Goal: Transaction & Acquisition: Download file/media

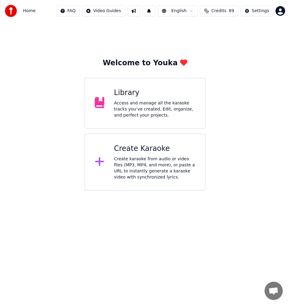
click at [165, 173] on div "Create karaoke from audio or video files (MP3, MP4, and more), or paste a URL t…" at bounding box center [155, 168] width 82 height 24
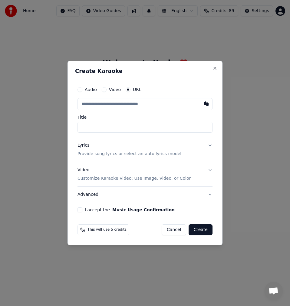
click at [123, 106] on input "text" at bounding box center [145, 104] width 135 height 12
click at [204, 106] on button "button" at bounding box center [207, 103] width 12 height 11
type input "**********"
click at [83, 126] on input "**********" at bounding box center [145, 127] width 135 height 11
type input "**********"
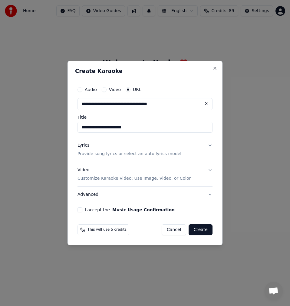
click at [91, 150] on div "Lyrics Provide song lyrics or select an auto lyrics model" at bounding box center [130, 149] width 104 height 15
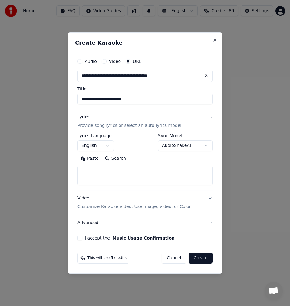
click at [114, 160] on button "Search" at bounding box center [115, 158] width 27 height 10
click at [142, 162] on button "Expand" at bounding box center [143, 158] width 29 height 10
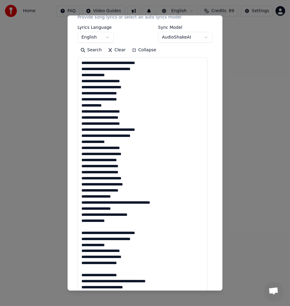
click at [95, 226] on textarea at bounding box center [143, 241] width 130 height 368
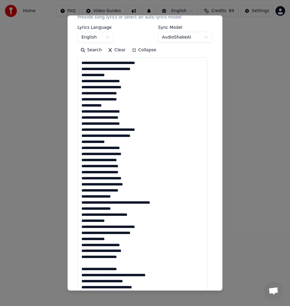
scroll to position [182, 0]
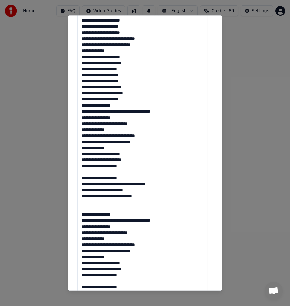
click at [94, 173] on textarea at bounding box center [143, 150] width 130 height 368
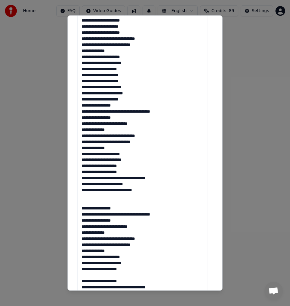
click at [92, 204] on textarea at bounding box center [143, 150] width 130 height 368
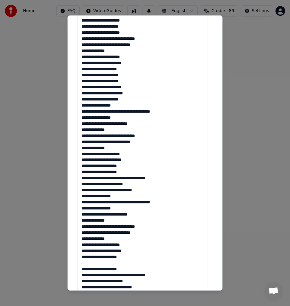
click at [87, 261] on textarea at bounding box center [143, 150] width 130 height 368
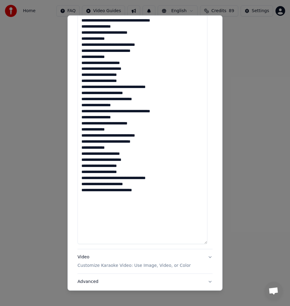
click at [91, 211] on textarea at bounding box center [143, 59] width 130 height 368
click at [151, 193] on textarea at bounding box center [143, 59] width 130 height 368
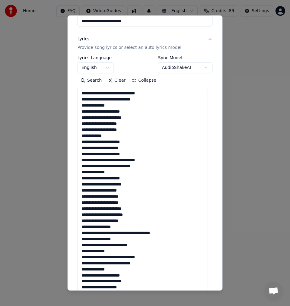
scroll to position [0, 0]
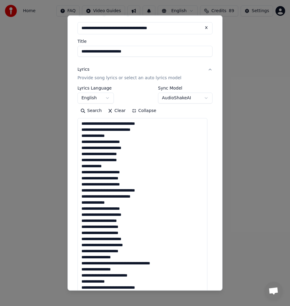
scroll to position [61, 0]
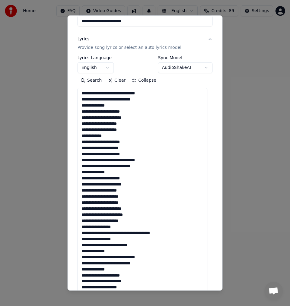
click at [132, 109] on textarea at bounding box center [143, 272] width 130 height 368
click at [142, 116] on textarea at bounding box center [143, 272] width 130 height 368
click at [138, 125] on textarea at bounding box center [143, 272] width 130 height 368
click at [129, 129] on textarea at bounding box center [143, 272] width 130 height 368
click at [98, 128] on textarea at bounding box center [143, 272] width 130 height 368
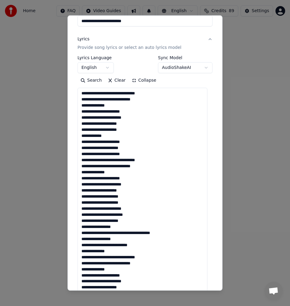
drag, startPoint x: 91, startPoint y: 131, endPoint x: 73, endPoint y: 131, distance: 17.6
click at [73, 131] on div "**********" at bounding box center [145, 152] width 155 height 275
click at [101, 130] on textarea at bounding box center [143, 272] width 130 height 368
click at [139, 141] on textarea at bounding box center [143, 272] width 130 height 368
click at [128, 146] on textarea at bounding box center [143, 272] width 130 height 368
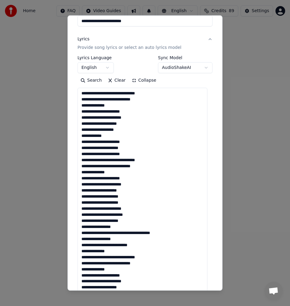
scroll to position [91, 0]
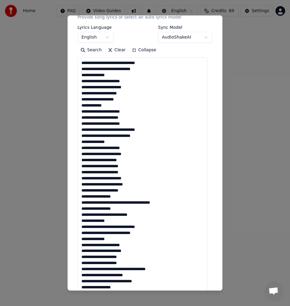
click at [140, 121] on textarea at bounding box center [143, 241] width 130 height 368
click at [150, 129] on textarea at bounding box center [143, 241] width 130 height 368
click at [98, 137] on textarea at bounding box center [143, 241] width 130 height 368
click at [149, 136] on textarea at bounding box center [143, 241] width 130 height 368
click at [115, 142] on textarea at bounding box center [143, 241] width 130 height 368
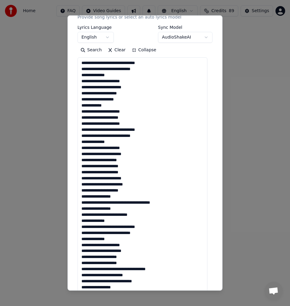
click at [131, 148] on textarea at bounding box center [143, 241] width 130 height 368
click at [135, 158] on textarea at bounding box center [143, 241] width 130 height 368
click at [135, 153] on textarea at bounding box center [143, 241] width 130 height 368
click at [132, 159] on textarea at bounding box center [143, 241] width 130 height 368
click at [133, 168] on textarea at bounding box center [143, 241] width 130 height 368
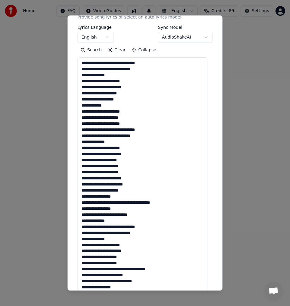
click at [129, 176] on textarea at bounding box center [143, 241] width 130 height 368
click at [137, 182] on textarea at bounding box center [143, 241] width 130 height 368
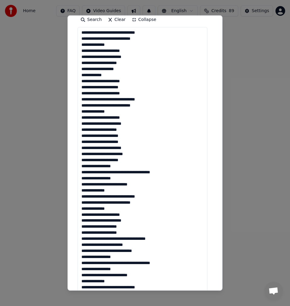
click at [135, 159] on textarea at bounding box center [143, 211] width 130 height 368
click at [121, 166] on textarea at bounding box center [143, 211] width 130 height 368
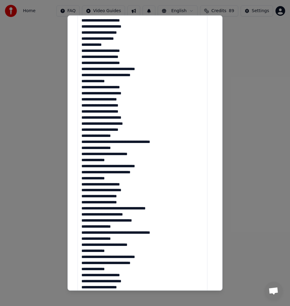
click at [127, 148] on textarea at bounding box center [143, 181] width 130 height 368
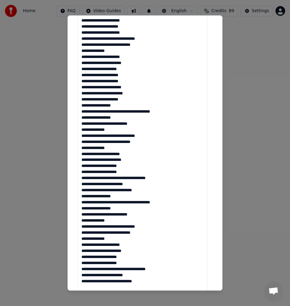
click at [140, 124] on textarea at bounding box center [143, 150] width 130 height 368
click at [116, 129] on textarea at bounding box center [143, 150] width 130 height 368
click at [153, 136] on textarea at bounding box center [143, 150] width 130 height 368
click at [114, 147] on textarea at bounding box center [143, 150] width 130 height 368
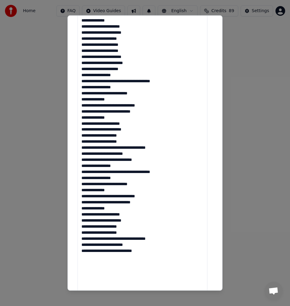
click at [136, 129] on textarea at bounding box center [143, 120] width 130 height 368
click at [136, 134] on textarea at bounding box center [143, 120] width 130 height 368
click at [132, 141] on textarea at bounding box center [143, 120] width 130 height 368
click at [108, 148] on textarea at bounding box center [143, 120] width 130 height 368
click at [109, 150] on textarea at bounding box center [143, 120] width 130 height 368
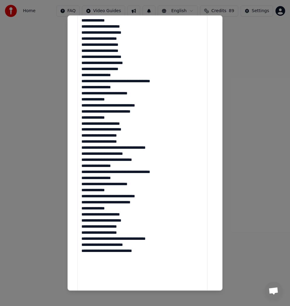
click at [132, 149] on textarea at bounding box center [143, 120] width 130 height 368
click at [144, 150] on textarea at bounding box center [143, 120] width 130 height 368
click at [142, 155] on textarea at bounding box center [143, 120] width 130 height 368
click at [132, 160] on textarea at bounding box center [143, 120] width 130 height 368
click at [126, 161] on textarea at bounding box center [143, 120] width 130 height 368
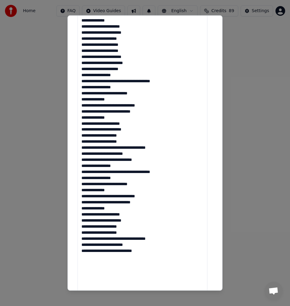
click at [127, 162] on textarea at bounding box center [143, 120] width 130 height 368
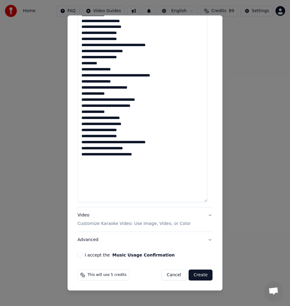
scroll to position [284, 0]
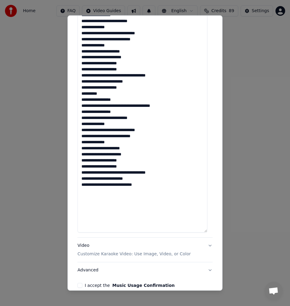
click at [121, 101] on textarea at bounding box center [143, 48] width 130 height 368
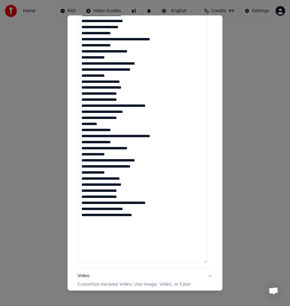
click at [131, 193] on textarea at bounding box center [143, 78] width 130 height 368
click at [132, 193] on textarea at bounding box center [143, 78] width 130 height 368
click at [134, 200] on textarea at bounding box center [143, 78] width 130 height 368
click at [108, 204] on textarea at bounding box center [143, 78] width 130 height 368
click at [109, 204] on textarea at bounding box center [143, 78] width 130 height 368
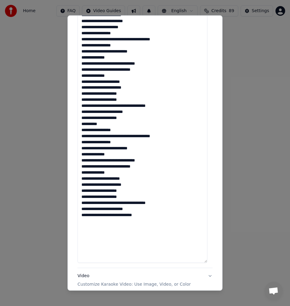
click at [133, 205] on textarea at bounding box center [143, 78] width 130 height 368
click at [135, 202] on textarea at bounding box center [143, 78] width 130 height 368
click at [133, 204] on textarea at bounding box center [143, 78] width 130 height 368
click at [152, 211] on textarea at bounding box center [143, 78] width 130 height 368
click at [127, 222] on textarea at bounding box center [143, 78] width 130 height 368
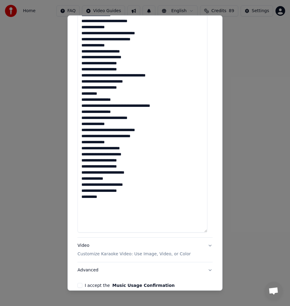
scroll to position [315, 0]
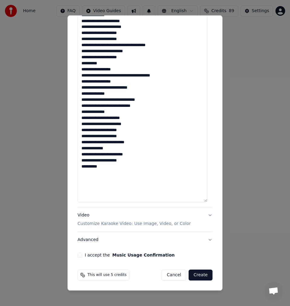
click at [112, 171] on textarea at bounding box center [143, 18] width 130 height 368
type textarea "**********"
click at [78, 256] on button "I accept the Music Usage Confirmation" at bounding box center [80, 254] width 5 height 5
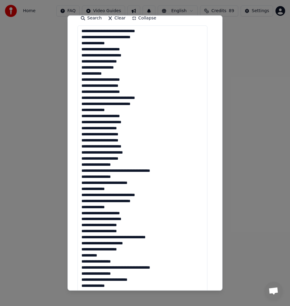
scroll to position [0, 0]
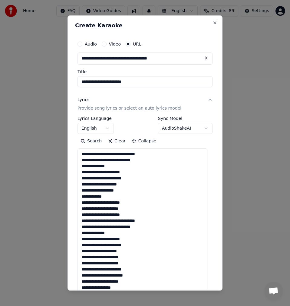
drag, startPoint x: 106, startPoint y: 166, endPoint x: 69, endPoint y: 155, distance: 38.2
click at [69, 155] on div "**********" at bounding box center [145, 152] width 155 height 275
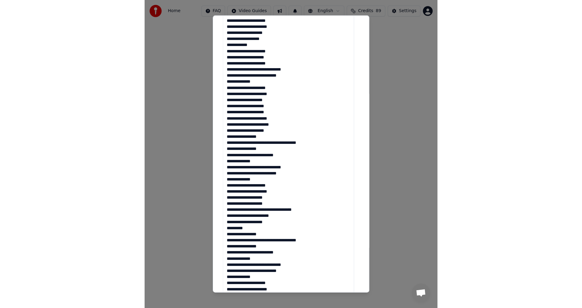
scroll to position [315, 0]
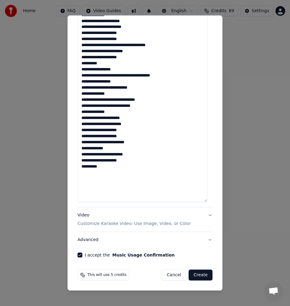
click at [198, 276] on button "Create" at bounding box center [201, 274] width 24 height 11
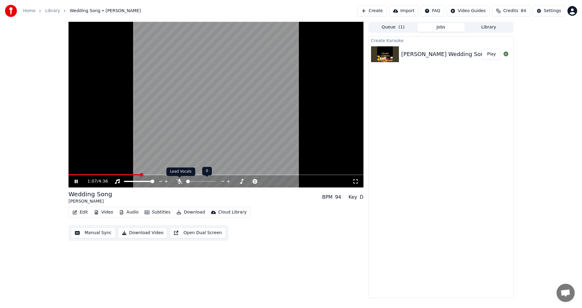
click at [180, 183] on icon at bounding box center [179, 181] width 6 height 5
drag, startPoint x: 143, startPoint y: 175, endPoint x: 74, endPoint y: 179, distance: 69.6
click at [76, 183] on icon at bounding box center [80, 181] width 14 height 5
click at [69, 177] on span at bounding box center [71, 175] width 4 height 4
click at [76, 182] on icon at bounding box center [76, 181] width 4 height 4
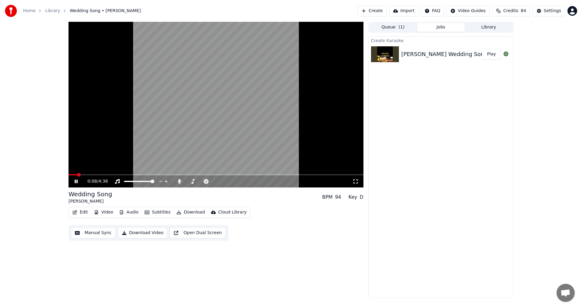
click at [76, 180] on icon at bounding box center [76, 182] width 3 height 4
click at [69, 174] on span at bounding box center [71, 175] width 4 height 4
click at [74, 183] on icon at bounding box center [80, 181] width 14 height 5
click at [75, 182] on icon at bounding box center [76, 182] width 3 height 4
click at [77, 182] on icon at bounding box center [76, 181] width 4 height 4
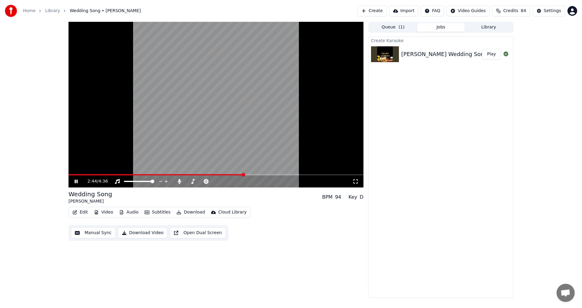
click at [244, 175] on span at bounding box center [216, 174] width 295 height 1
click at [250, 175] on span at bounding box center [216, 174] width 295 height 1
click at [257, 175] on span at bounding box center [216, 174] width 295 height 1
click at [254, 175] on span at bounding box center [254, 175] width 4 height 4
click at [74, 180] on icon at bounding box center [80, 181] width 14 height 5
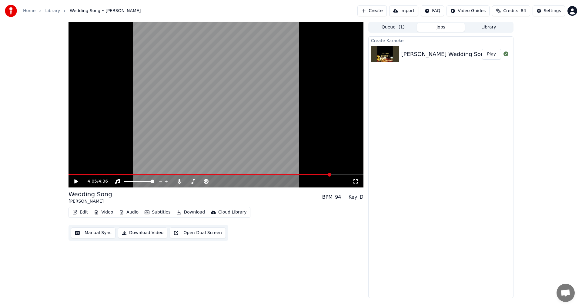
click at [84, 230] on button "Manual Sync" at bounding box center [93, 233] width 45 height 11
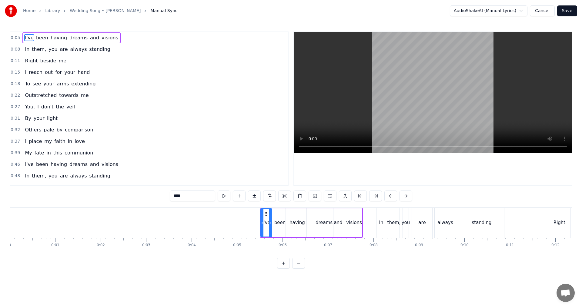
click at [44, 109] on span "don't" at bounding box center [48, 106] width 14 height 7
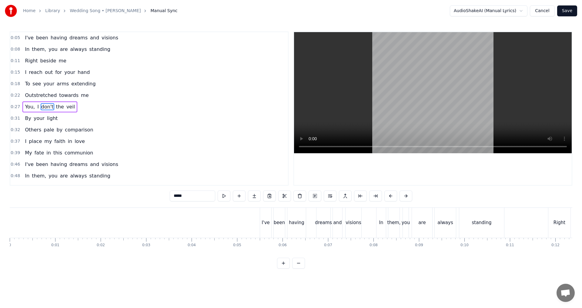
scroll to position [0, 1233]
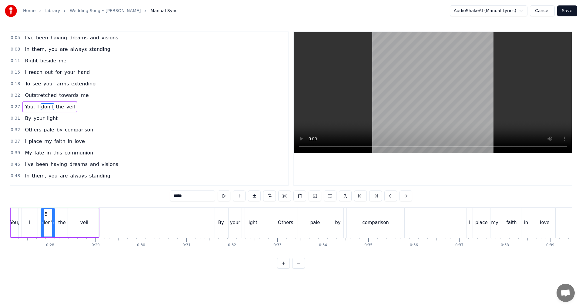
click at [181, 196] on input "*****" at bounding box center [192, 196] width 45 height 11
type input "****"
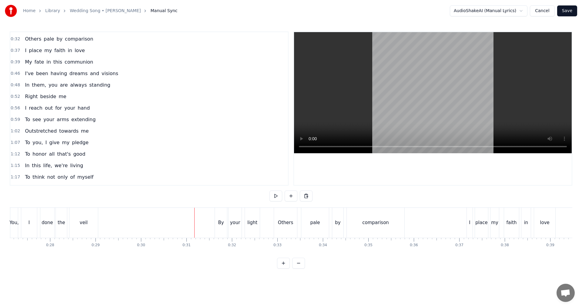
scroll to position [121, 0]
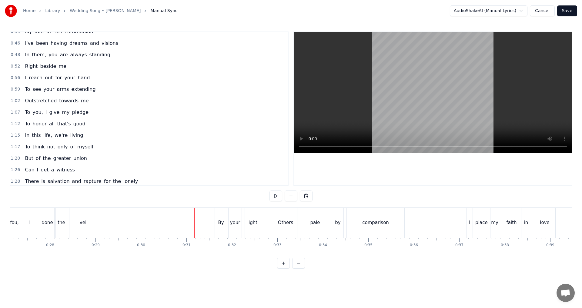
click at [29, 160] on span "But" at bounding box center [28, 158] width 9 height 7
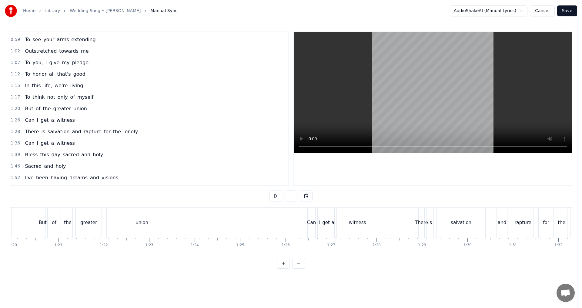
scroll to position [0, 3621]
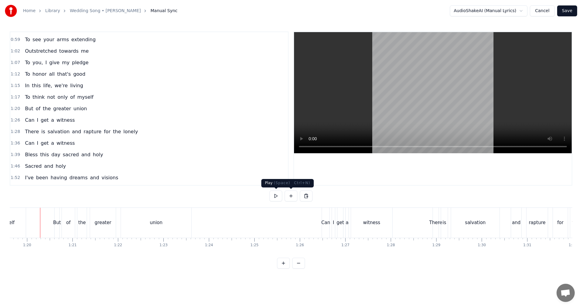
click at [273, 196] on button at bounding box center [276, 196] width 13 height 11
click at [57, 226] on div "But" at bounding box center [57, 223] width 5 height 30
click at [278, 193] on button at bounding box center [276, 196] width 13 height 11
click at [278, 196] on button at bounding box center [276, 196] width 13 height 11
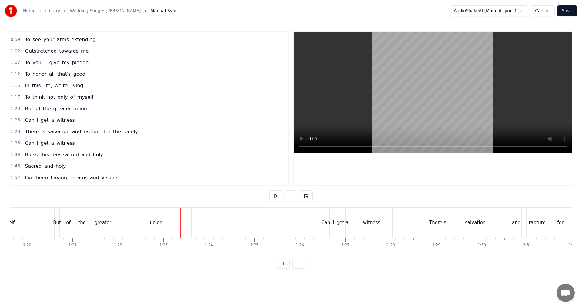
click at [58, 223] on div "But" at bounding box center [57, 223] width 8 height 7
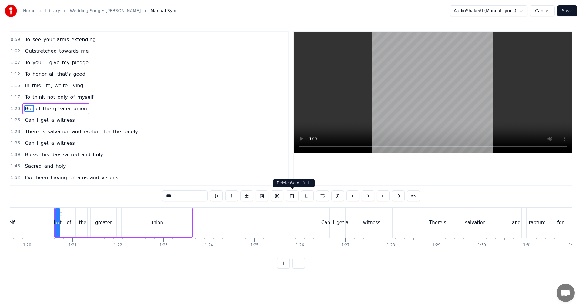
click at [288, 198] on button at bounding box center [292, 196] width 13 height 11
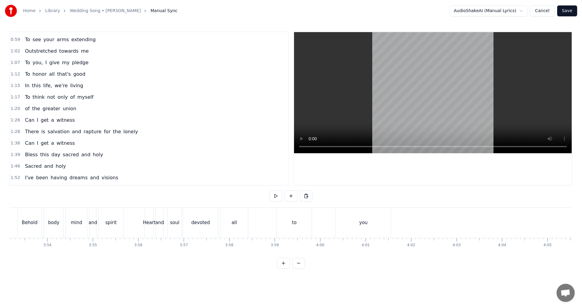
scroll to position [0, 10660]
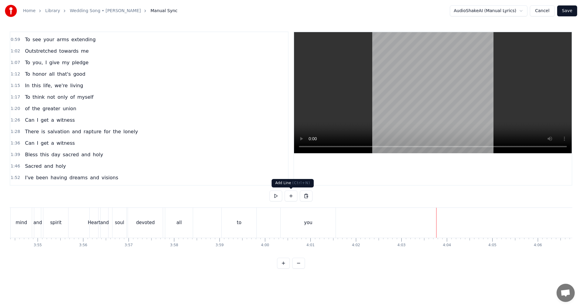
click at [293, 197] on button at bounding box center [291, 196] width 13 height 11
click at [451, 218] on div "<>" at bounding box center [459, 223] width 45 height 29
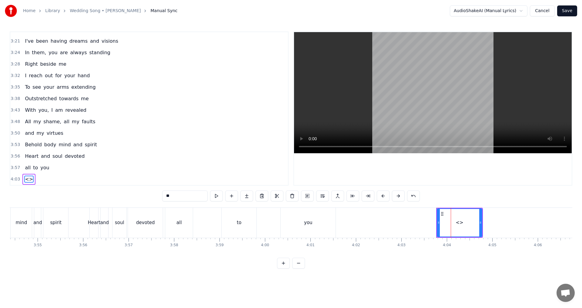
drag, startPoint x: 181, startPoint y: 196, endPoint x: 123, endPoint y: 196, distance: 57.9
click at [123, 196] on div "0:05 I've been having dreams and visions 0:08 In them, you are always standing …" at bounding box center [291, 150] width 563 height 237
click at [307, 222] on div "you" at bounding box center [308, 223] width 8 height 7
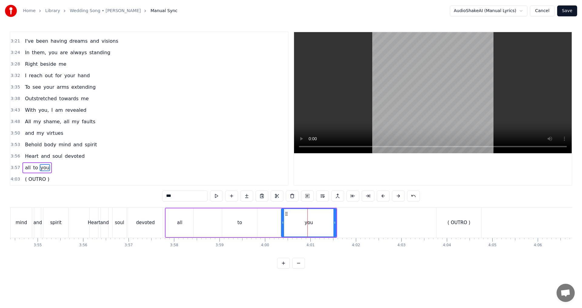
click at [438, 223] on div "( OUTRO )" at bounding box center [459, 223] width 45 height 30
type input "*********"
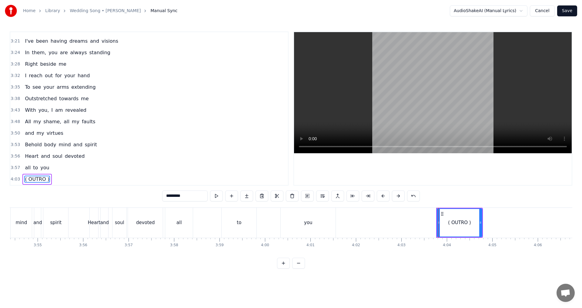
drag, startPoint x: 438, startPoint y: 223, endPoint x: 425, endPoint y: 223, distance: 13.3
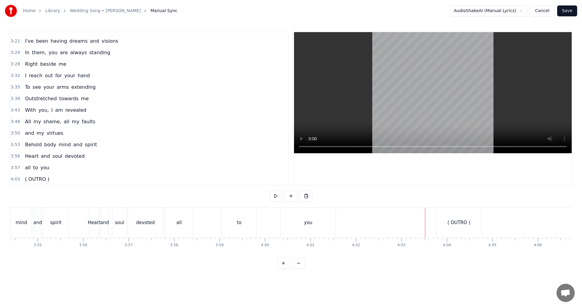
click at [437, 223] on div "( OUTRO )" at bounding box center [459, 223] width 45 height 30
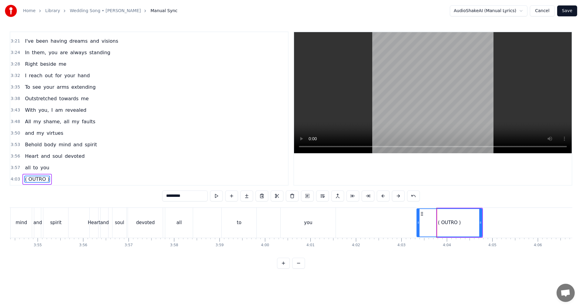
drag, startPoint x: 438, startPoint y: 223, endPoint x: 418, endPoint y: 224, distance: 20.3
click at [418, 224] on icon at bounding box center [418, 222] width 2 height 5
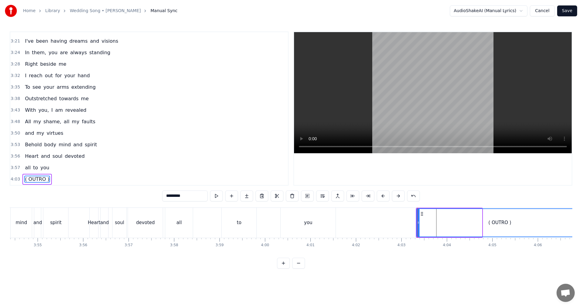
drag, startPoint x: 481, startPoint y: 225, endPoint x: 582, endPoint y: 222, distance: 101.0
click at [582, 222] on div "Home Library Wedding Song • [PERSON_NAME] Manual Sync AudioShakeAI (Manual Lyri…" at bounding box center [291, 134] width 582 height 269
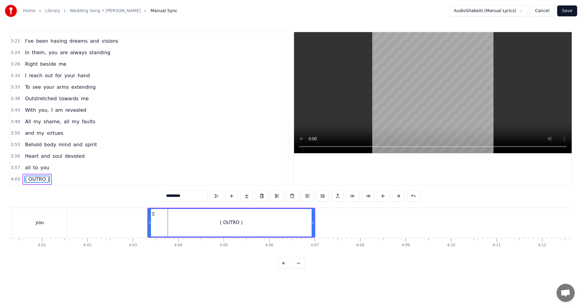
scroll to position [0, 10901]
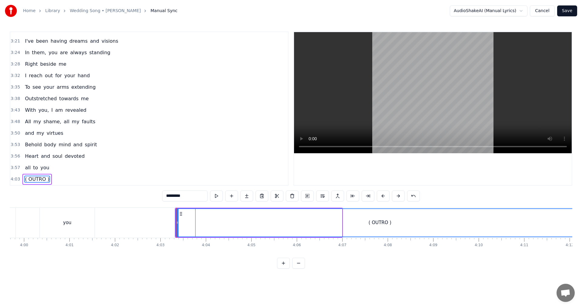
drag, startPoint x: 340, startPoint y: 222, endPoint x: 582, endPoint y: 219, distance: 242.3
click at [582, 219] on div "Home Library Wedding Song • [PERSON_NAME] Manual Sync AudioShakeAI (Manual Lyri…" at bounding box center [291, 134] width 582 height 269
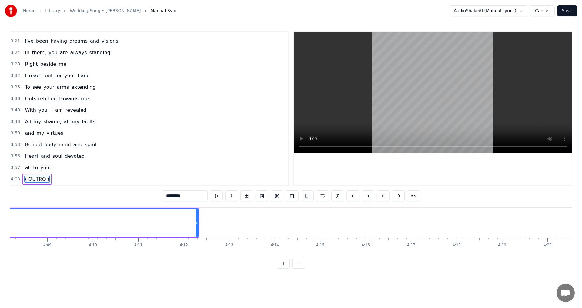
scroll to position [0, 11314]
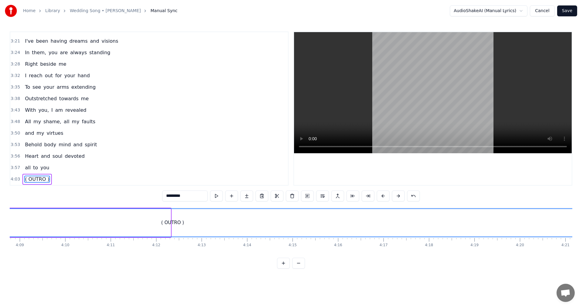
drag, startPoint x: 169, startPoint y: 223, endPoint x: 582, endPoint y: 228, distance: 412.4
click at [582, 228] on div "Home Library Wedding Song • [PERSON_NAME] Manual Sync AudioShakeAI (Manual Lyri…" at bounding box center [291, 134] width 582 height 269
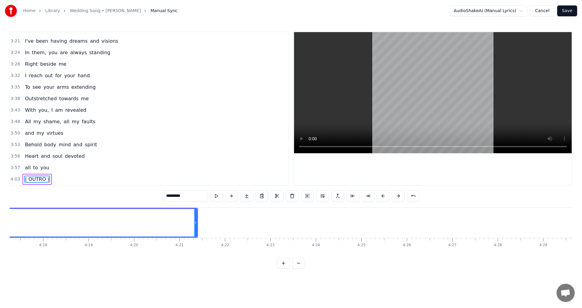
scroll to position [0, 11707]
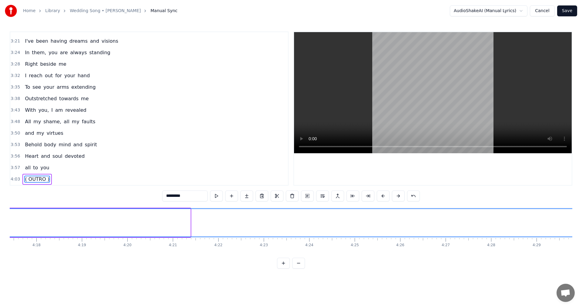
drag, startPoint x: 190, startPoint y: 222, endPoint x: 582, endPoint y: 223, distance: 392.0
click at [582, 223] on div "Home Library Wedding Song • [PERSON_NAME] Manual Sync AudioShakeAI (Manual Lyri…" at bounding box center [291, 134] width 582 height 269
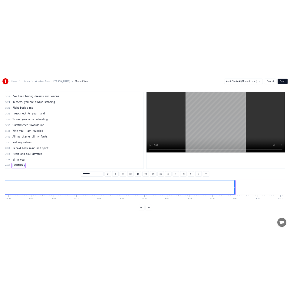
scroll to position [0, 11989]
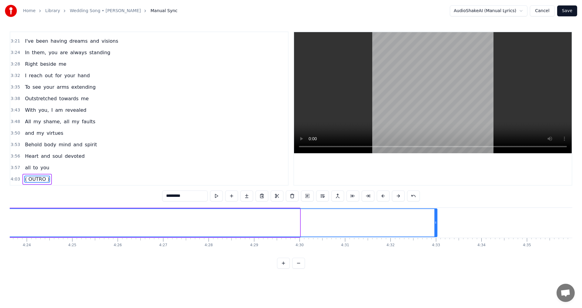
drag, startPoint x: 299, startPoint y: 221, endPoint x: 436, endPoint y: 224, distance: 137.4
click at [436, 224] on icon at bounding box center [435, 222] width 2 height 5
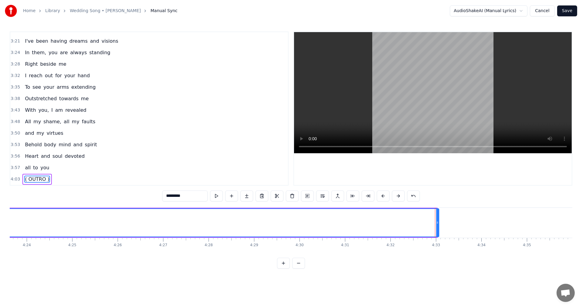
click at [438, 223] on icon at bounding box center [437, 222] width 2 height 5
click at [568, 11] on button "Save" at bounding box center [567, 10] width 20 height 11
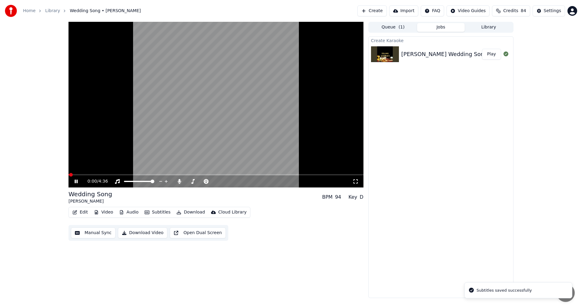
click at [77, 183] on icon at bounding box center [76, 182] width 3 height 4
click at [179, 182] on icon at bounding box center [179, 181] width 3 height 5
click at [105, 211] on button "Video" at bounding box center [104, 212] width 24 height 8
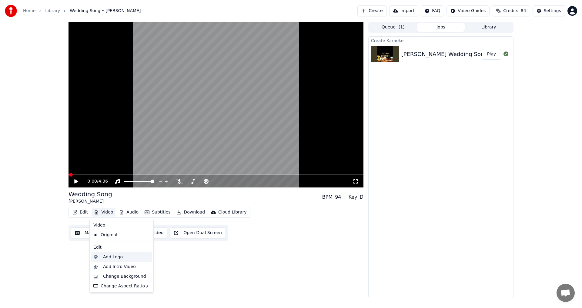
click at [120, 260] on div "Add Logo" at bounding box center [121, 258] width 61 height 10
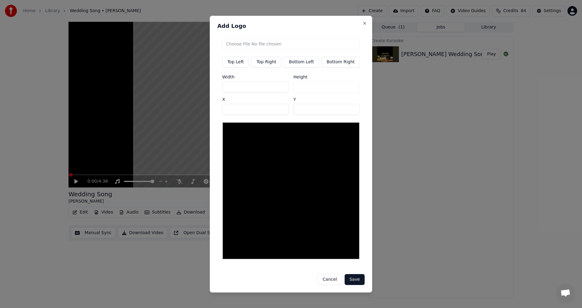
click at [269, 65] on button "Top Right" at bounding box center [266, 61] width 30 height 11
type input "***"
click at [297, 48] on input "file" at bounding box center [291, 43] width 138 height 11
type input "**********"
type input "***"
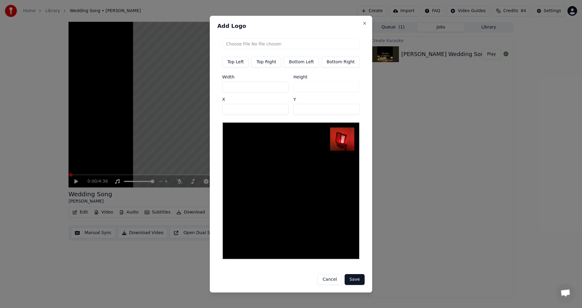
click at [355, 278] on button "Save" at bounding box center [355, 279] width 20 height 11
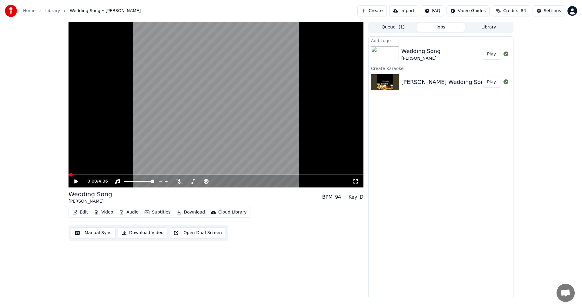
click at [492, 54] on button "Play" at bounding box center [491, 54] width 19 height 11
click at [76, 181] on icon at bounding box center [76, 182] width 3 height 4
click at [187, 212] on button "Download" at bounding box center [190, 212] width 33 height 8
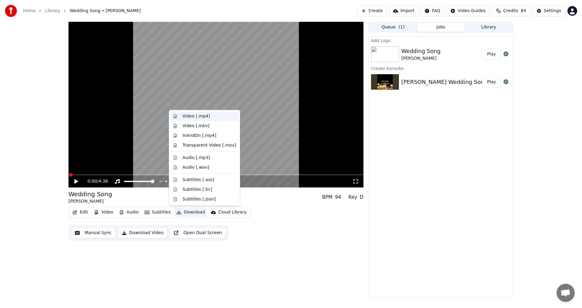
click at [202, 120] on div "Video [.mp4]" at bounding box center [204, 117] width 68 height 10
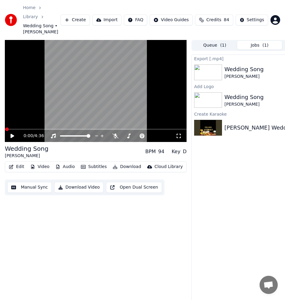
click at [89, 15] on button "Create" at bounding box center [75, 20] width 29 height 11
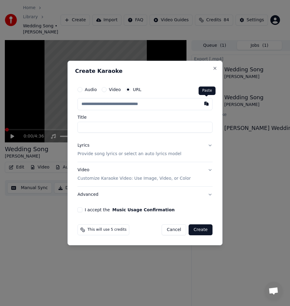
click at [208, 104] on button "button" at bounding box center [207, 103] width 12 height 11
type input "**********"
click at [80, 126] on input "**********" at bounding box center [145, 127] width 135 height 11
type input "**********"
click at [88, 151] on p "Provide song lyrics or select an auto lyrics model" at bounding box center [130, 154] width 104 height 6
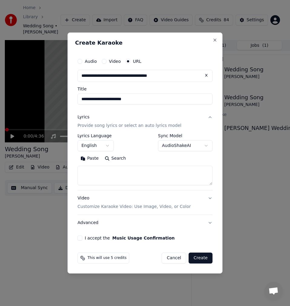
click at [116, 160] on button "Search" at bounding box center [115, 158] width 27 height 10
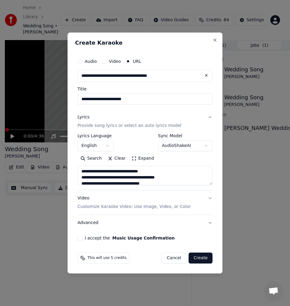
click at [144, 158] on button "Expand" at bounding box center [143, 158] width 29 height 10
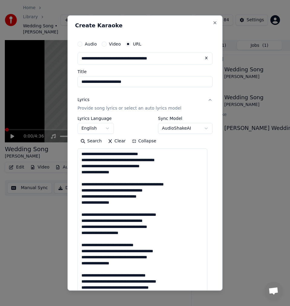
click at [99, 179] on textarea at bounding box center [143, 283] width 130 height 271
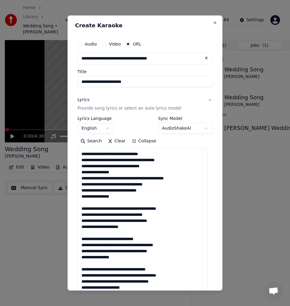
click at [90, 203] on textarea at bounding box center [143, 283] width 130 height 271
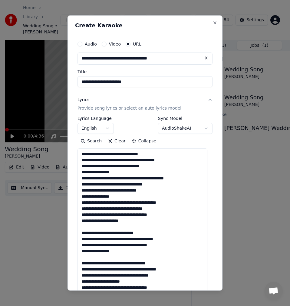
click at [92, 225] on textarea at bounding box center [143, 283] width 130 height 271
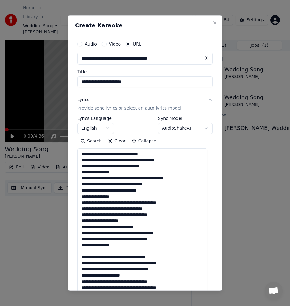
click at [92, 254] on textarea at bounding box center [143, 283] width 130 height 271
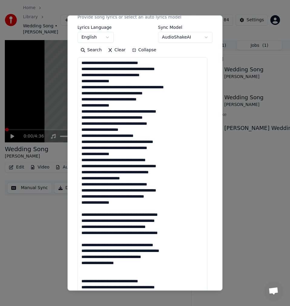
scroll to position [121, 0]
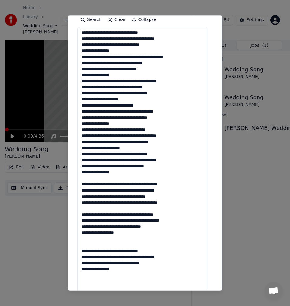
click at [91, 179] on textarea at bounding box center [143, 162] width 130 height 271
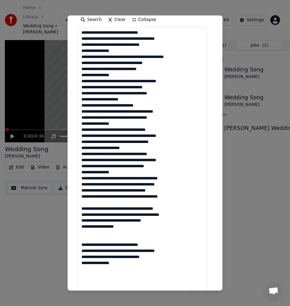
click at [96, 203] on textarea at bounding box center [143, 162] width 130 height 271
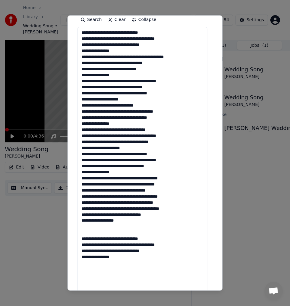
click at [89, 226] on textarea at bounding box center [143, 162] width 130 height 271
click at [86, 228] on textarea at bounding box center [143, 162] width 130 height 271
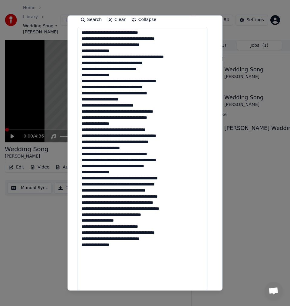
scroll to position [0, 0]
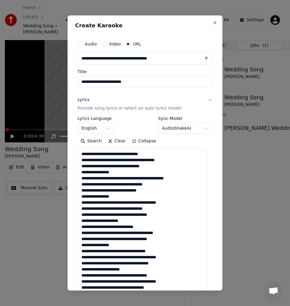
click at [126, 156] on textarea at bounding box center [143, 283] width 130 height 271
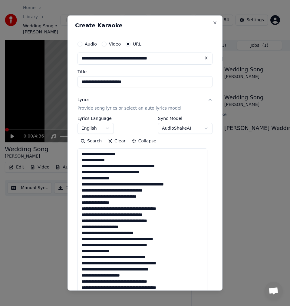
drag, startPoint x: 132, startPoint y: 166, endPoint x: 138, endPoint y: 176, distance: 11.8
click at [132, 166] on textarea at bounding box center [143, 283] width 130 height 271
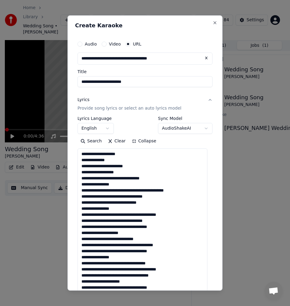
click at [110, 178] on textarea at bounding box center [143, 283] width 130 height 271
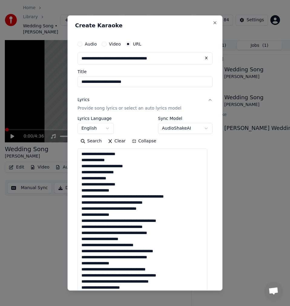
click at [116, 161] on textarea at bounding box center [143, 283] width 130 height 271
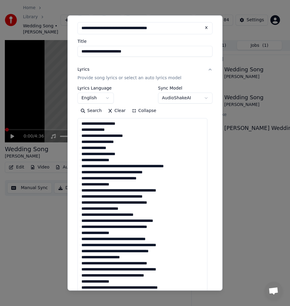
click at [132, 140] on textarea at bounding box center [143, 253] width 130 height 271
click at [109, 151] on textarea at bounding box center [143, 253] width 130 height 271
click at [131, 153] on textarea at bounding box center [143, 253] width 130 height 271
click at [114, 160] on textarea at bounding box center [143, 253] width 130 height 271
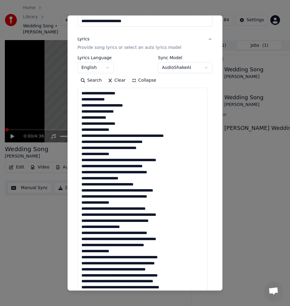
scroll to position [91, 0]
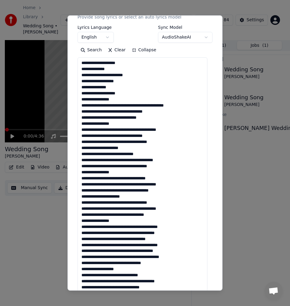
click at [128, 107] on textarea at bounding box center [143, 192] width 130 height 271
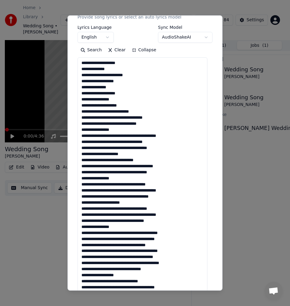
drag, startPoint x: 92, startPoint y: 112, endPoint x: 81, endPoint y: 112, distance: 10.3
click at [81, 112] on textarea at bounding box center [143, 192] width 130 height 271
click at [112, 119] on textarea at bounding box center [143, 192] width 130 height 271
click at [110, 120] on textarea at bounding box center [143, 192] width 130 height 271
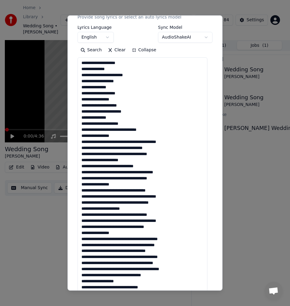
click at [111, 130] on textarea at bounding box center [143, 192] width 130 height 271
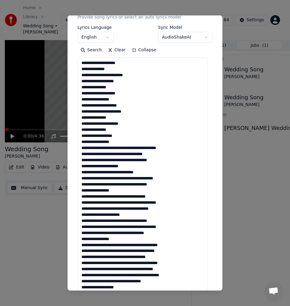
scroll to position [121, 0]
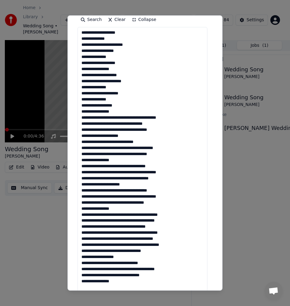
click at [112, 112] on textarea at bounding box center [143, 162] width 130 height 271
click at [118, 119] on textarea at bounding box center [143, 162] width 130 height 271
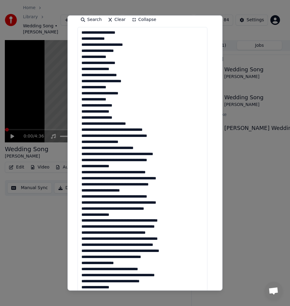
click at [111, 130] on textarea at bounding box center [143, 162] width 130 height 271
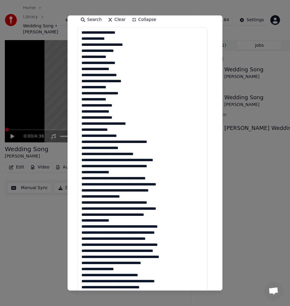
scroll to position [1, 0]
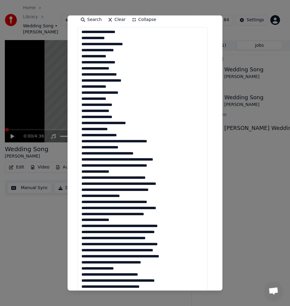
click at [109, 142] on textarea at bounding box center [143, 162] width 130 height 271
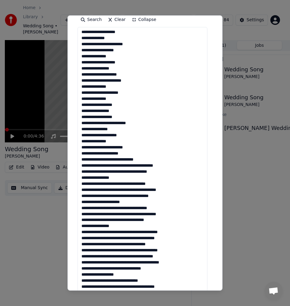
click at [138, 146] on textarea at bounding box center [143, 162] width 130 height 271
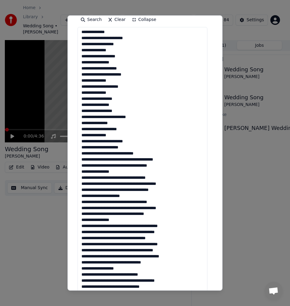
click at [129, 148] on textarea at bounding box center [143, 162] width 130 height 271
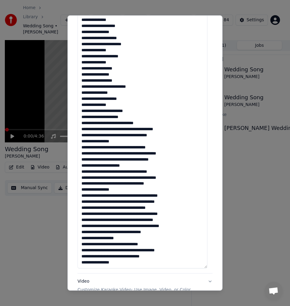
scroll to position [182, 0]
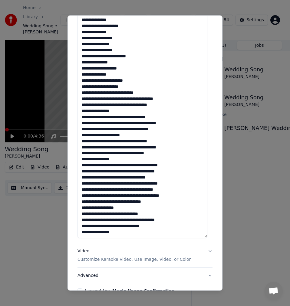
click at [116, 93] on textarea at bounding box center [143, 101] width 130 height 271
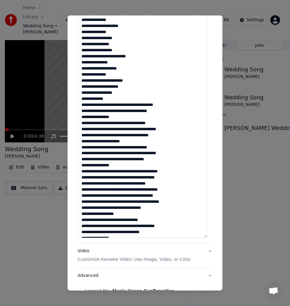
click at [113, 105] on textarea at bounding box center [143, 101] width 130 height 271
click at [115, 108] on textarea at bounding box center [143, 101] width 130 height 271
click at [115, 106] on textarea at bounding box center [143, 101] width 130 height 271
click at [114, 105] on textarea at bounding box center [143, 101] width 130 height 271
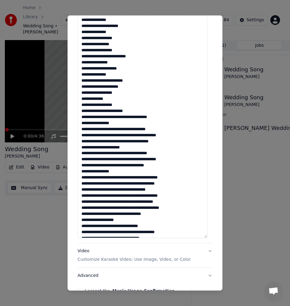
click at [113, 119] on textarea at bounding box center [143, 101] width 130 height 271
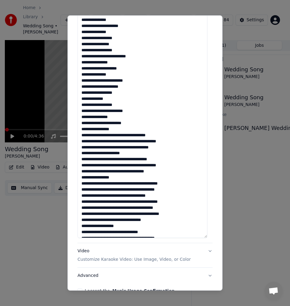
click at [114, 132] on textarea at bounding box center [143, 101] width 130 height 271
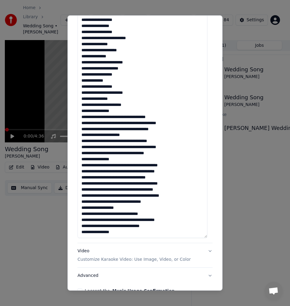
click at [136, 118] on textarea at bounding box center [143, 101] width 130 height 271
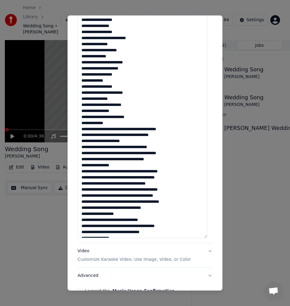
click at [134, 129] on textarea at bounding box center [143, 101] width 130 height 271
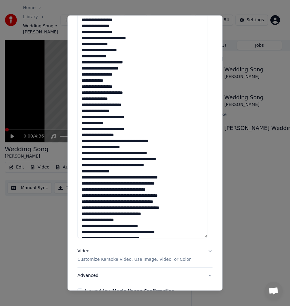
click at [122, 135] on textarea at bounding box center [143, 101] width 130 height 271
click at [116, 142] on textarea at bounding box center [143, 101] width 130 height 271
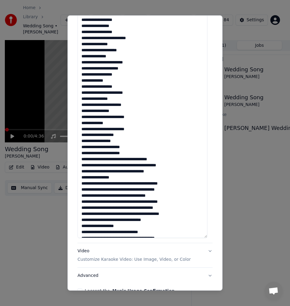
scroll to position [43, 0]
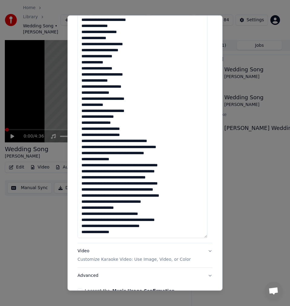
click at [125, 134] on textarea at bounding box center [143, 101] width 130 height 271
click at [87, 136] on textarea at bounding box center [143, 101] width 130 height 271
click at [89, 135] on textarea at bounding box center [143, 101] width 130 height 271
drag, startPoint x: 89, startPoint y: 135, endPoint x: 81, endPoint y: 135, distance: 8.2
click at [81, 135] on textarea at bounding box center [143, 101] width 130 height 271
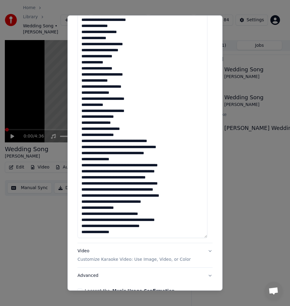
drag, startPoint x: 89, startPoint y: 142, endPoint x: 80, endPoint y: 142, distance: 8.5
click at [80, 142] on textarea at bounding box center [143, 101] width 130 height 271
click at [116, 141] on textarea at bounding box center [143, 101] width 130 height 271
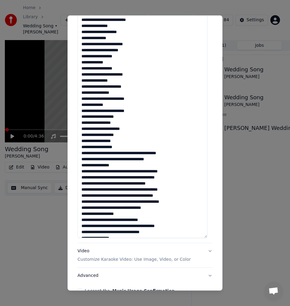
click at [117, 153] on textarea at bounding box center [143, 101] width 130 height 271
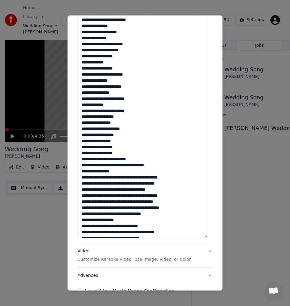
scroll to position [55, 0]
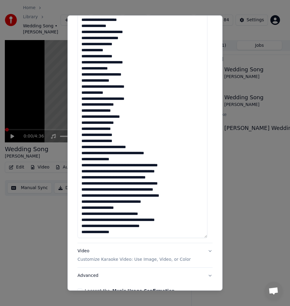
click at [129, 153] on textarea at bounding box center [143, 101] width 130 height 271
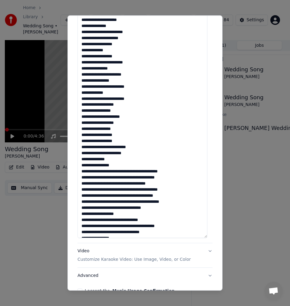
scroll to position [61, 0]
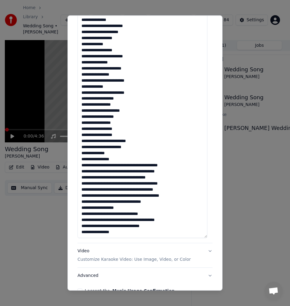
click at [113, 156] on textarea at bounding box center [143, 101] width 130 height 271
click at [115, 159] on textarea at bounding box center [143, 101] width 130 height 271
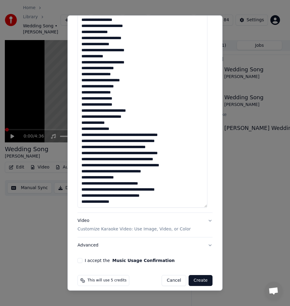
scroll to position [218, 0]
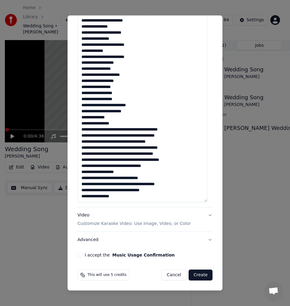
click at [129, 130] on textarea at bounding box center [143, 66] width 130 height 271
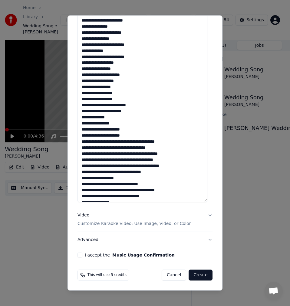
click at [136, 142] on textarea at bounding box center [143, 66] width 130 height 271
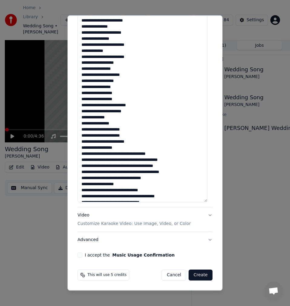
click at [111, 153] on textarea at bounding box center [143, 66] width 130 height 271
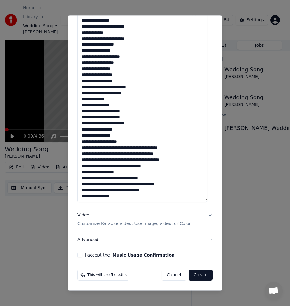
click at [130, 148] on textarea at bounding box center [143, 66] width 130 height 271
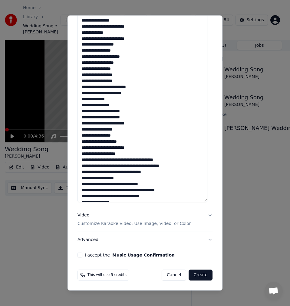
click at [105, 154] on textarea at bounding box center [143, 66] width 130 height 271
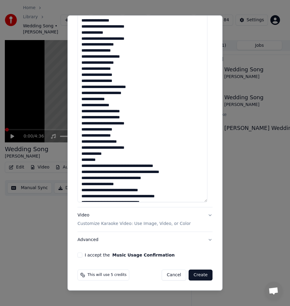
scroll to position [92, 0]
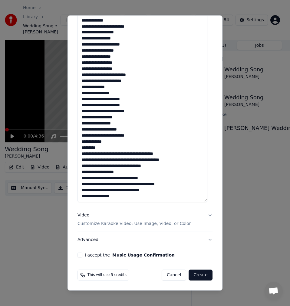
click at [132, 155] on textarea at bounding box center [143, 66] width 130 height 271
click at [133, 155] on textarea at bounding box center [143, 66] width 130 height 271
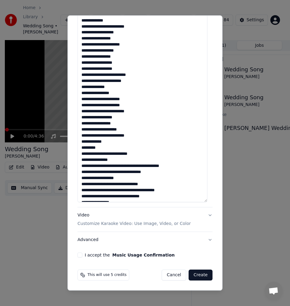
scroll to position [98, 0]
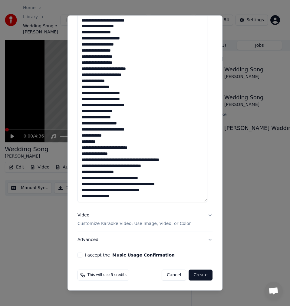
click at [113, 160] on textarea at bounding box center [143, 66] width 130 height 271
click at [112, 161] on textarea at bounding box center [143, 66] width 130 height 271
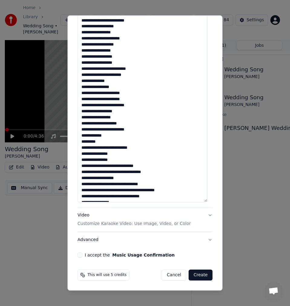
click at [147, 166] on textarea at bounding box center [143, 66] width 130 height 271
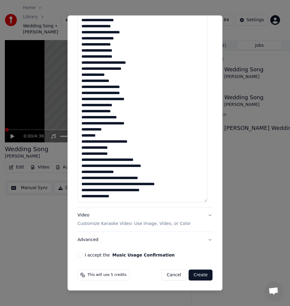
click at [115, 166] on textarea at bounding box center [143, 66] width 130 height 271
click at [130, 173] on textarea at bounding box center [143, 66] width 130 height 271
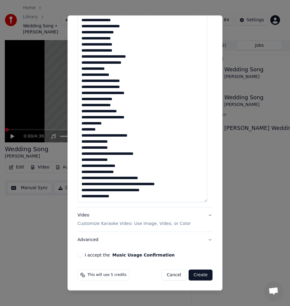
click at [121, 173] on textarea at bounding box center [143, 66] width 130 height 271
click at [126, 178] on textarea at bounding box center [143, 66] width 130 height 271
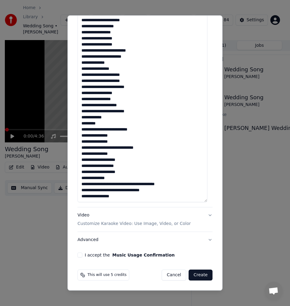
click at [132, 183] on textarea at bounding box center [143, 66] width 130 height 271
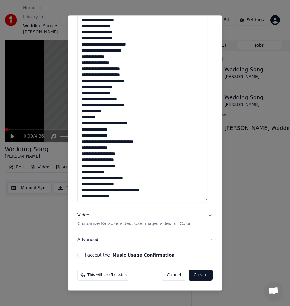
click at [125, 183] on textarea at bounding box center [143, 66] width 130 height 271
click at [110, 190] on textarea at bounding box center [143, 66] width 130 height 271
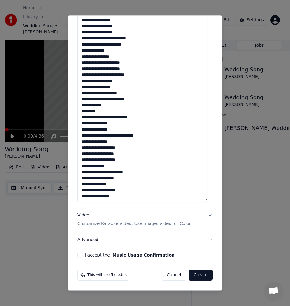
click at [116, 196] on textarea at bounding box center [143, 66] width 130 height 271
type textarea "**********"
click at [81, 254] on button "I accept the Music Usage Confirmation" at bounding box center [80, 254] width 5 height 5
click at [93, 239] on button "Advanced" at bounding box center [145, 240] width 135 height 16
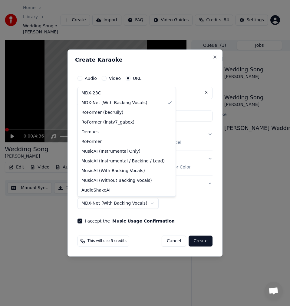
click at [123, 203] on body "**********" at bounding box center [142, 153] width 285 height 306
select select "******"
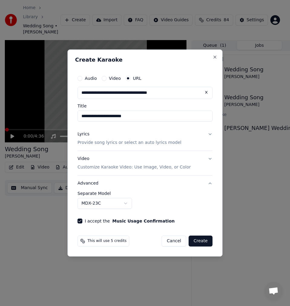
click at [105, 140] on p "Provide song lyrics or select an auto lyrics model" at bounding box center [130, 142] width 104 height 6
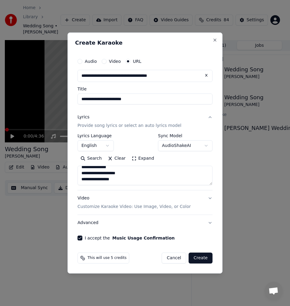
click at [139, 160] on button "Expand" at bounding box center [143, 158] width 29 height 10
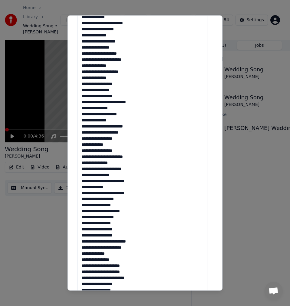
scroll to position [101, 0]
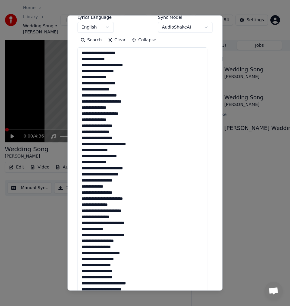
drag, startPoint x: 126, startPoint y: 199, endPoint x: 76, endPoint y: 47, distance: 160.0
click at [76, 47] on div "**********" at bounding box center [145, 219] width 140 height 569
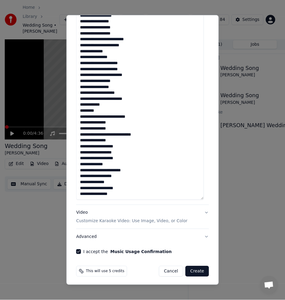
scroll to position [345, 0]
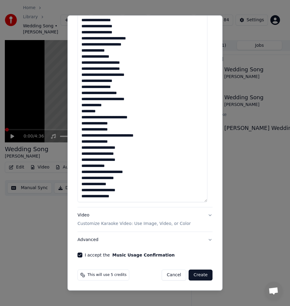
click at [200, 275] on button "Create" at bounding box center [201, 274] width 24 height 11
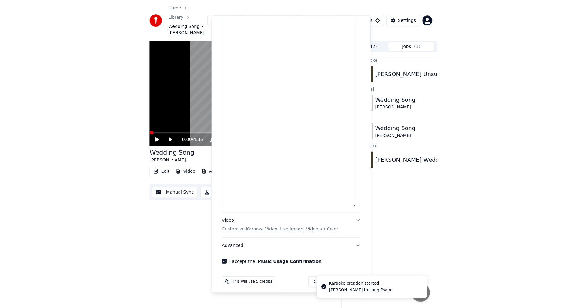
scroll to position [0, 0]
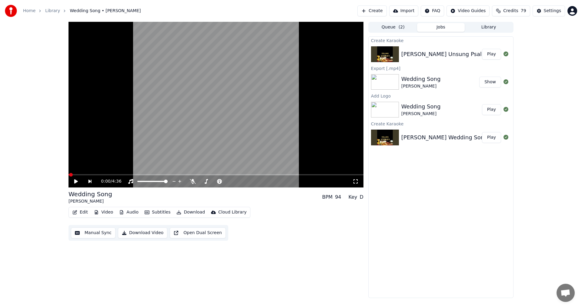
click at [491, 55] on button "Play" at bounding box center [491, 54] width 19 height 11
click at [76, 181] on icon at bounding box center [76, 182] width 3 height 4
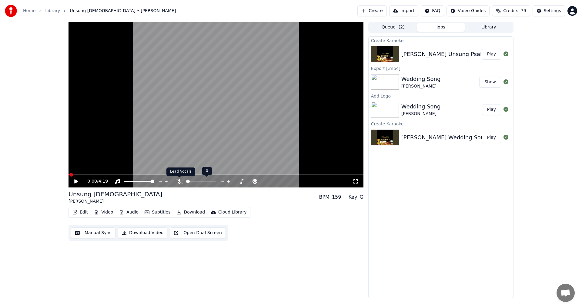
click at [177, 181] on icon at bounding box center [179, 181] width 6 height 5
click at [78, 183] on icon at bounding box center [80, 181] width 14 height 5
click at [78, 180] on icon at bounding box center [76, 182] width 3 height 4
click at [82, 231] on button "Manual Sync" at bounding box center [93, 233] width 45 height 11
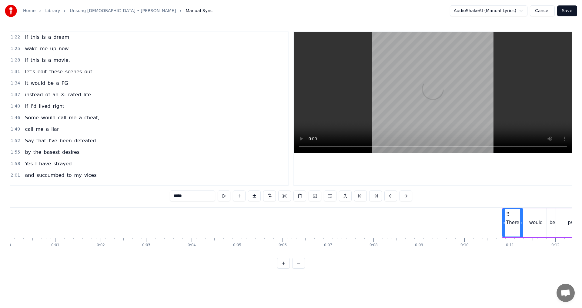
scroll to position [273, 0]
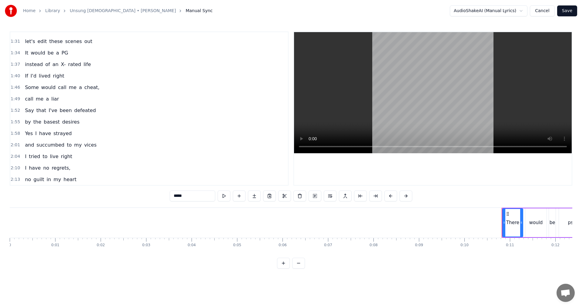
click at [63, 158] on span "right" at bounding box center [66, 156] width 13 height 7
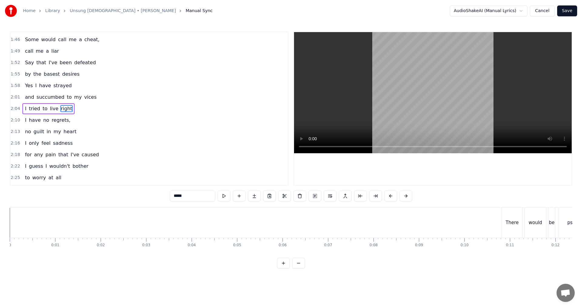
scroll to position [0, 5691]
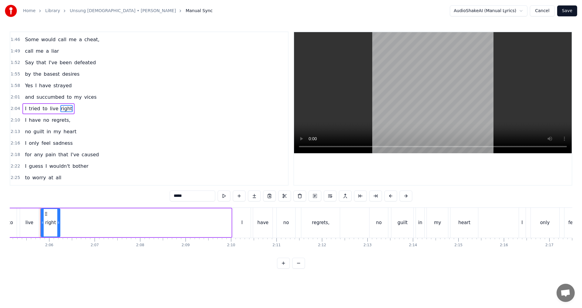
drag, startPoint x: 230, startPoint y: 223, endPoint x: 58, endPoint y: 221, distance: 171.3
click at [58, 221] on icon at bounding box center [58, 222] width 2 height 5
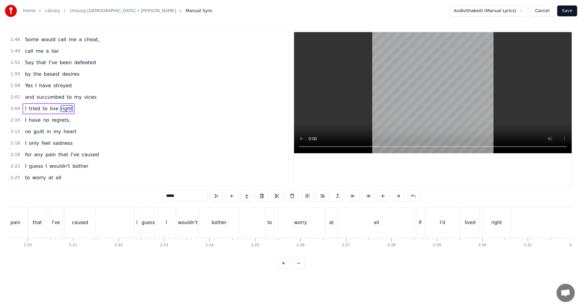
scroll to position [0, 6375]
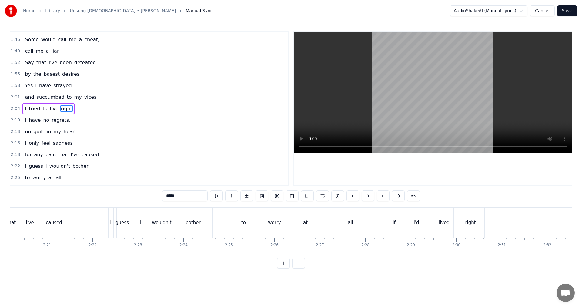
click at [343, 226] on div "all" at bounding box center [350, 223] width 75 height 30
type input "***"
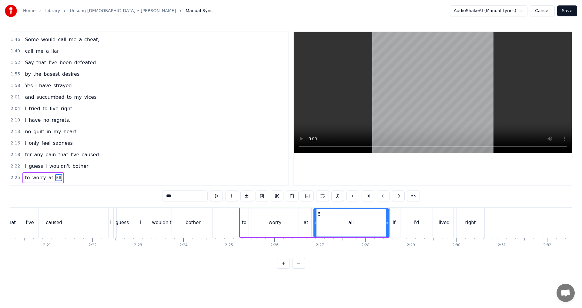
scroll to position [390, 0]
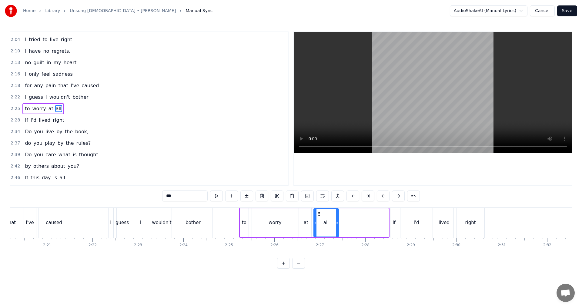
drag, startPoint x: 387, startPoint y: 222, endPoint x: 337, endPoint y: 223, distance: 50.0
click at [337, 223] on icon at bounding box center [337, 222] width 2 height 5
click at [213, 199] on button at bounding box center [216, 196] width 13 height 11
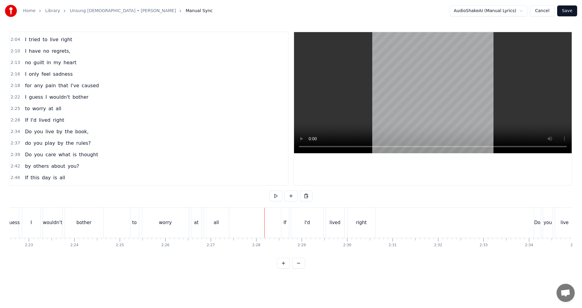
scroll to position [0, 6545]
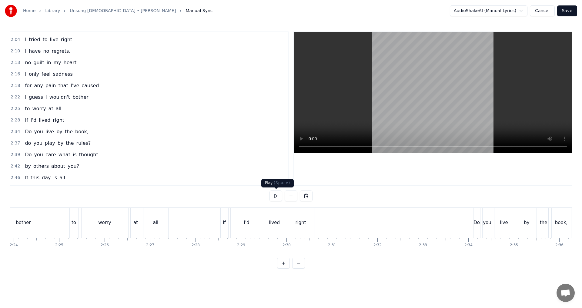
click at [273, 198] on button at bounding box center [276, 196] width 13 height 11
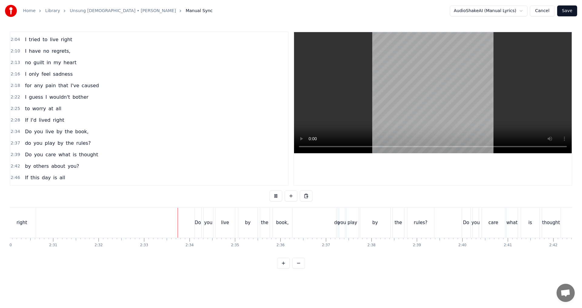
scroll to position [0, 6860]
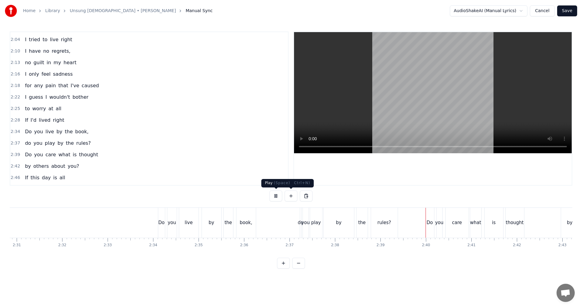
click at [279, 197] on button at bounding box center [276, 196] width 13 height 11
click at [300, 225] on div "do" at bounding box center [301, 223] width 6 height 7
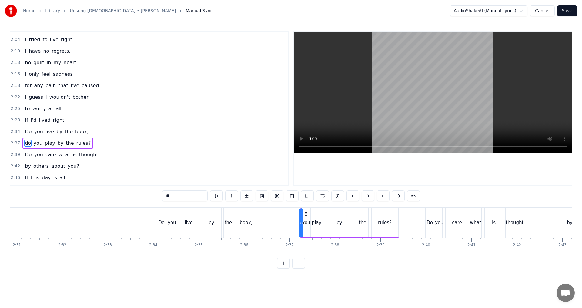
scroll to position [424, 0]
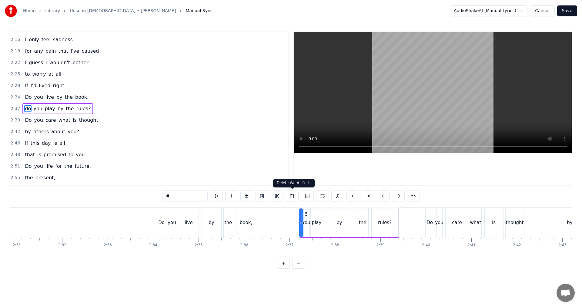
click at [292, 198] on button at bounding box center [292, 196] width 13 height 11
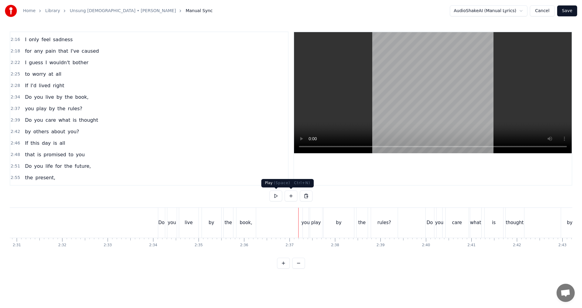
click at [277, 197] on button at bounding box center [276, 196] width 13 height 11
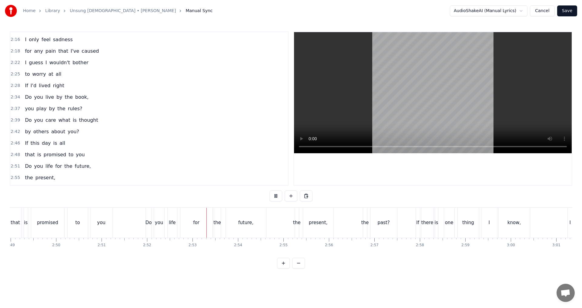
scroll to position [0, 7697]
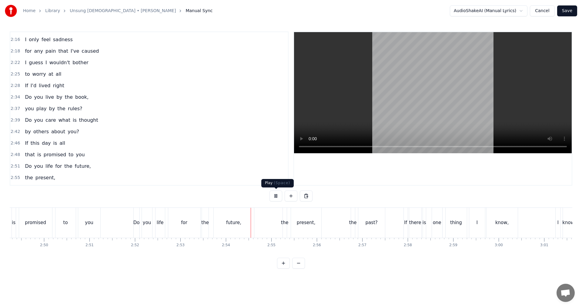
click at [276, 199] on button at bounding box center [276, 196] width 13 height 11
click at [157, 226] on div "life" at bounding box center [160, 223] width 7 height 7
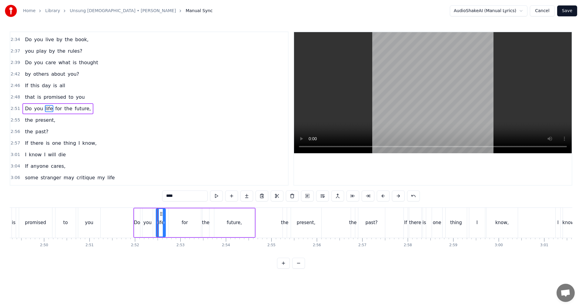
click at [170, 196] on input "****" at bounding box center [184, 196] width 45 height 11
type input "****"
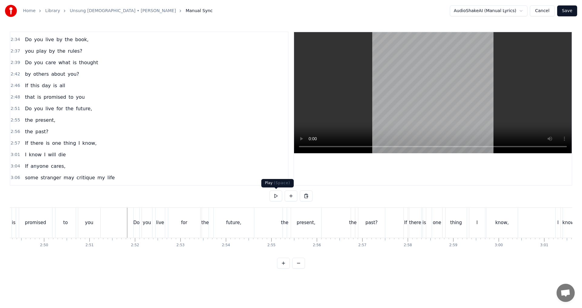
click at [274, 197] on button at bounding box center [276, 196] width 13 height 11
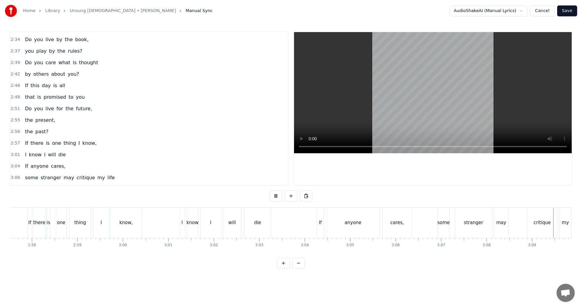
scroll to position [0, 8582]
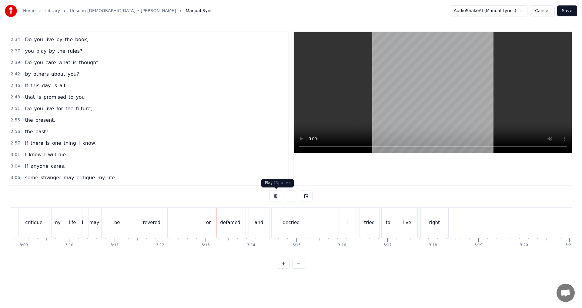
click at [277, 197] on button at bounding box center [276, 196] width 13 height 11
click at [82, 230] on div "I" at bounding box center [82, 223] width 1 height 30
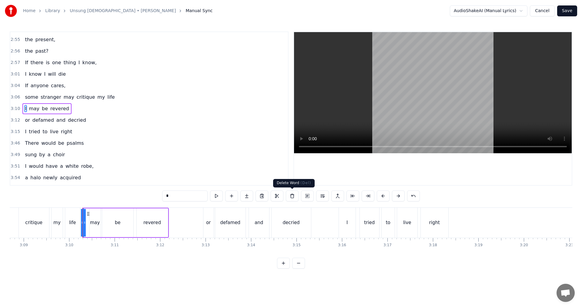
click at [291, 197] on button at bounding box center [292, 196] width 13 height 11
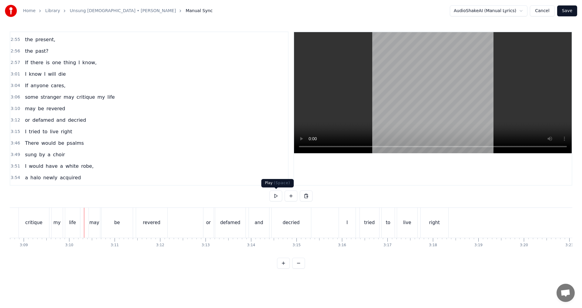
click at [278, 199] on button at bounding box center [276, 196] width 13 height 11
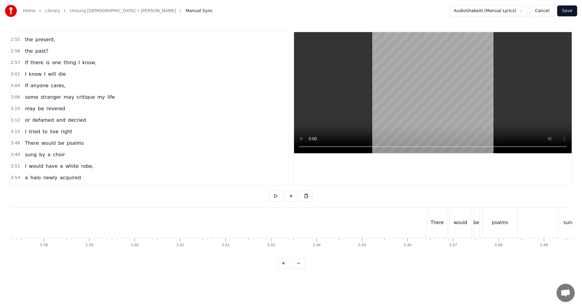
scroll to position [0, 9893]
click at [277, 195] on button at bounding box center [276, 196] width 13 height 11
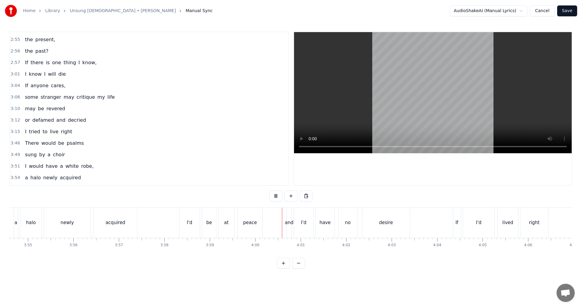
scroll to position [0, 10730]
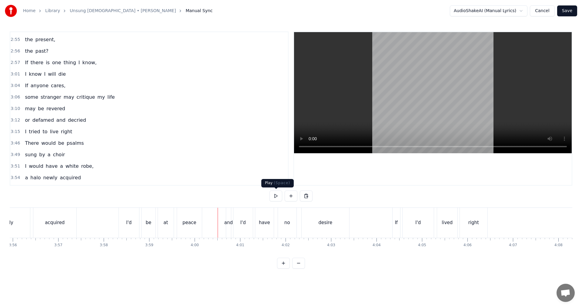
click at [278, 196] on button at bounding box center [276, 196] width 13 height 11
click at [228, 224] on div "and" at bounding box center [228, 223] width 8 height 7
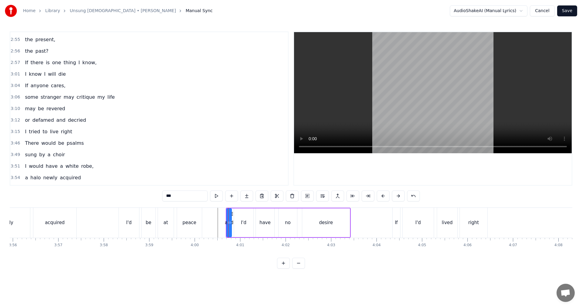
scroll to position [596, 0]
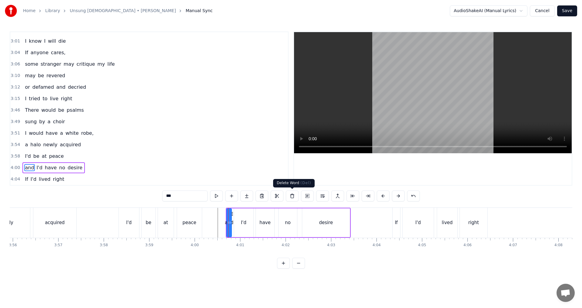
click at [294, 196] on button at bounding box center [292, 196] width 13 height 11
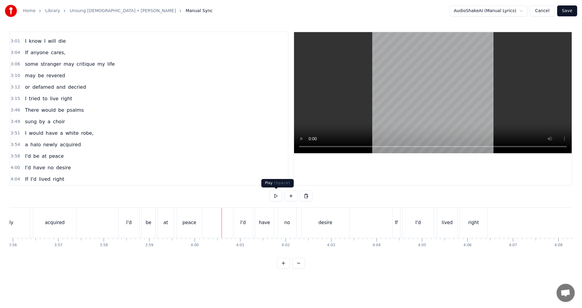
click at [277, 199] on button at bounding box center [276, 196] width 13 height 11
click at [277, 195] on button at bounding box center [276, 196] width 13 height 11
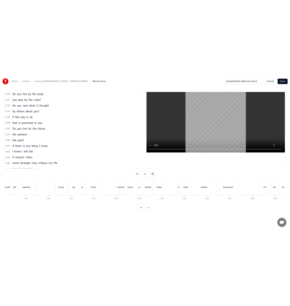
scroll to position [596, 0]
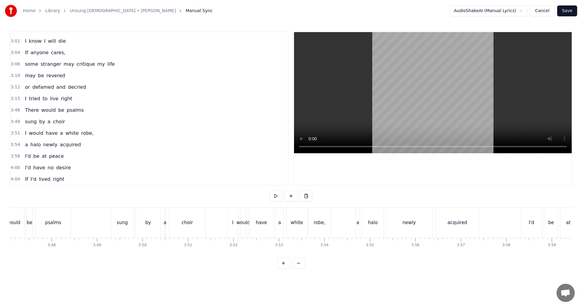
click at [573, 10] on button "Save" at bounding box center [567, 10] width 20 height 11
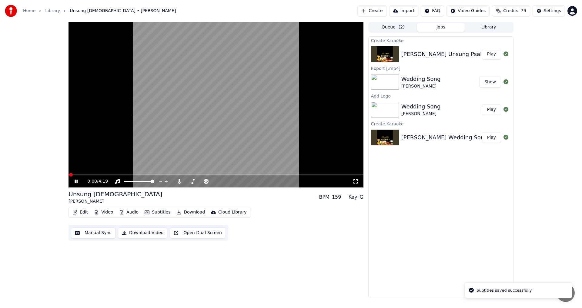
click at [75, 183] on icon at bounding box center [76, 182] width 3 height 4
click at [178, 184] on icon at bounding box center [179, 181] width 6 height 5
click at [126, 212] on button "Audio" at bounding box center [129, 212] width 24 height 8
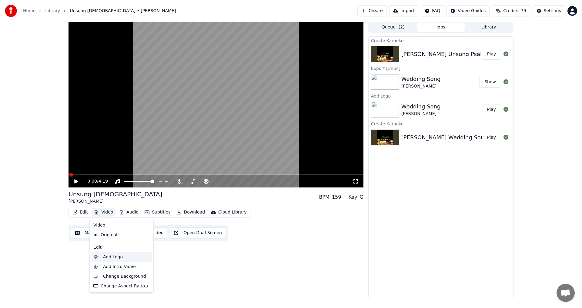
click at [111, 257] on div "Add Logo" at bounding box center [113, 257] width 20 height 6
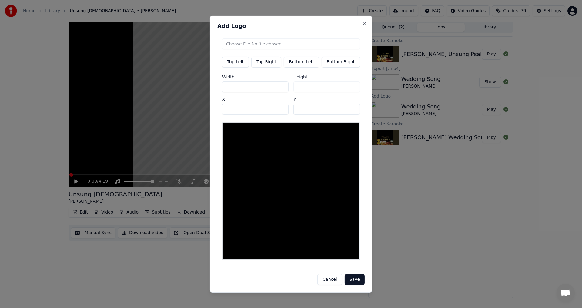
click at [266, 65] on button "Top Right" at bounding box center [266, 61] width 30 height 11
type input "***"
click at [280, 48] on input "file" at bounding box center [291, 43] width 138 height 11
type input "**********"
type input "***"
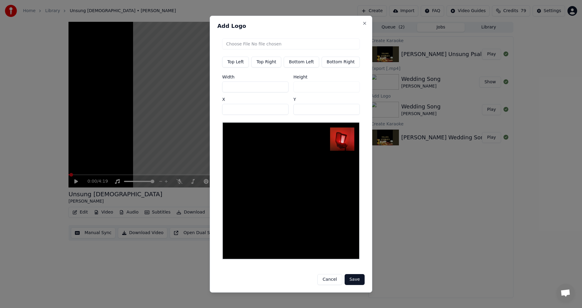
click at [356, 278] on button "Save" at bounding box center [355, 279] width 20 height 11
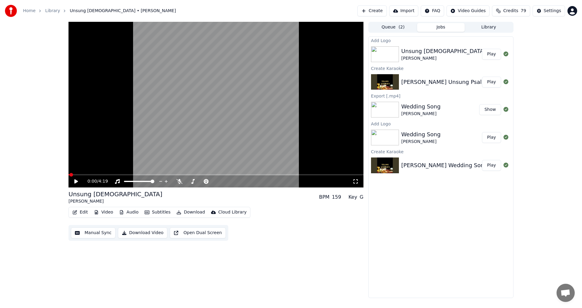
click at [494, 55] on button "Play" at bounding box center [491, 54] width 19 height 11
click at [75, 183] on icon at bounding box center [76, 182] width 3 height 4
click at [190, 213] on button "Download" at bounding box center [190, 212] width 33 height 8
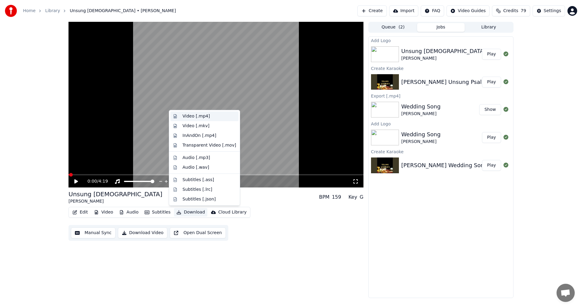
click at [194, 116] on div "Video [.mp4]" at bounding box center [196, 116] width 27 height 6
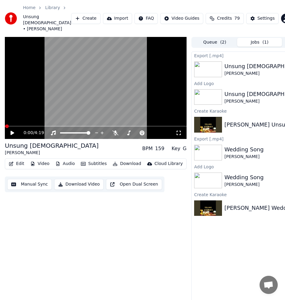
click at [109, 220] on div "0:00 / 4:19 Unsung Psalm [PERSON_NAME] BPM 159 Key G Edit Video Audio Subtitles…" at bounding box center [96, 172] width 182 height 270
click at [85, 16] on button "Create" at bounding box center [85, 18] width 29 height 11
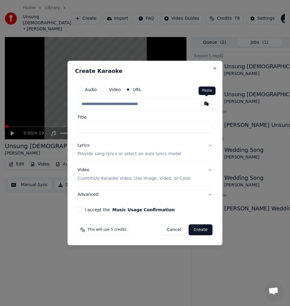
click at [210, 103] on button "button" at bounding box center [207, 103] width 12 height 11
type input "**********"
click at [81, 128] on input "**********" at bounding box center [145, 127] width 135 height 11
type input "**********"
click at [97, 151] on p "Provide song lyrics or select an auto lyrics model" at bounding box center [130, 154] width 104 height 6
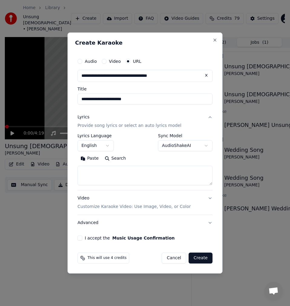
click at [112, 162] on button "Search" at bounding box center [115, 158] width 27 height 10
click at [144, 160] on button "Expand" at bounding box center [143, 158] width 29 height 10
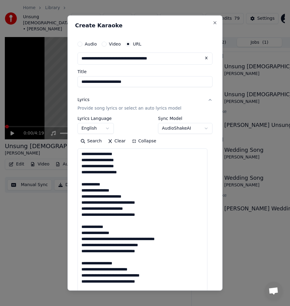
click at [98, 178] on textarea "**********" at bounding box center [143, 232] width 130 height 169
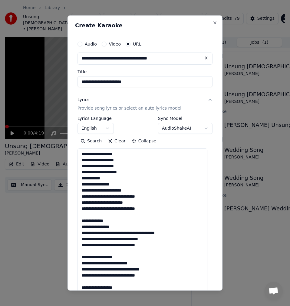
click at [92, 214] on textarea "**********" at bounding box center [143, 232] width 130 height 169
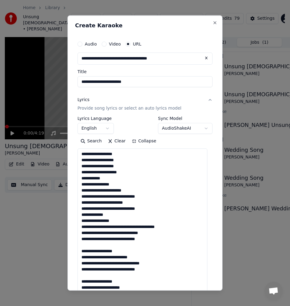
click at [88, 244] on textarea "**********" at bounding box center [143, 232] width 130 height 169
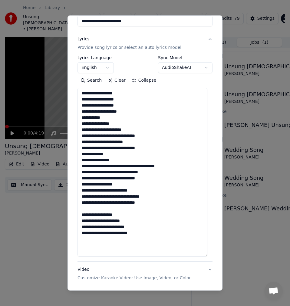
scroll to position [91, 0]
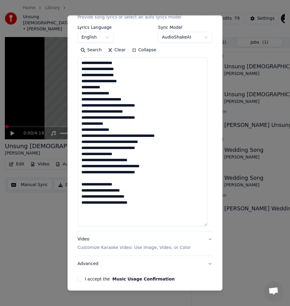
click at [91, 177] on textarea "**********" at bounding box center [143, 141] width 130 height 169
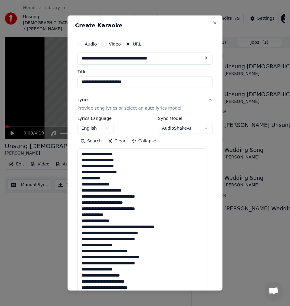
click at [126, 155] on textarea "**********" at bounding box center [143, 232] width 130 height 169
click at [112, 173] on textarea "**********" at bounding box center [143, 232] width 130 height 169
click at [126, 159] on textarea "**********" at bounding box center [143, 232] width 130 height 169
click at [128, 165] on textarea "**********" at bounding box center [143, 232] width 130 height 169
click at [112, 173] on textarea "**********" at bounding box center [143, 232] width 130 height 169
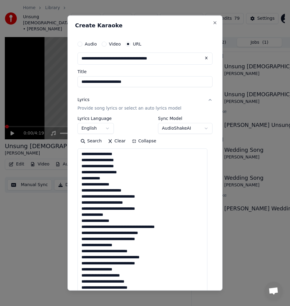
click at [110, 173] on textarea "**********" at bounding box center [143, 232] width 130 height 169
click at [139, 176] on textarea "**********" at bounding box center [143, 232] width 130 height 169
click at [137, 174] on textarea "**********" at bounding box center [143, 232] width 130 height 169
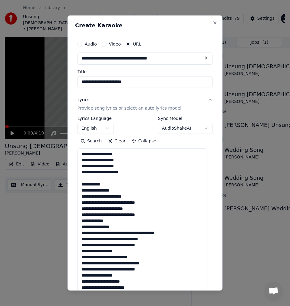
click at [94, 178] on textarea "**********" at bounding box center [143, 232] width 130 height 169
click at [106, 188] on textarea "**********" at bounding box center [143, 232] width 130 height 169
click at [121, 179] on textarea "**********" at bounding box center [143, 232] width 130 height 169
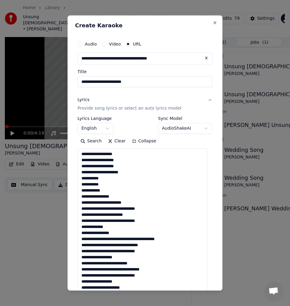
scroll to position [61, 0]
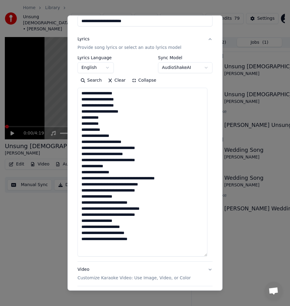
click at [104, 131] on textarea "**********" at bounding box center [143, 172] width 130 height 169
click at [117, 138] on textarea "**********" at bounding box center [143, 172] width 130 height 169
drag, startPoint x: 95, startPoint y: 137, endPoint x: 89, endPoint y: 136, distance: 6.1
click at [89, 136] on textarea "**********" at bounding box center [143, 172] width 130 height 169
click at [149, 148] on textarea "**********" at bounding box center [143, 172] width 130 height 169
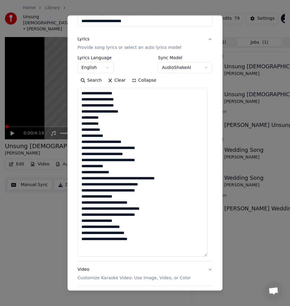
click at [140, 154] on textarea "**********" at bounding box center [143, 172] width 130 height 169
click at [115, 167] on textarea "**********" at bounding box center [143, 172] width 130 height 169
click at [159, 159] on textarea "**********" at bounding box center [143, 172] width 130 height 169
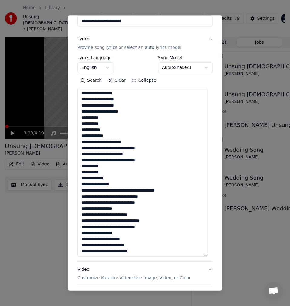
click at [113, 178] on textarea "**********" at bounding box center [143, 172] width 130 height 169
click at [121, 184] on textarea "**********" at bounding box center [143, 172] width 130 height 169
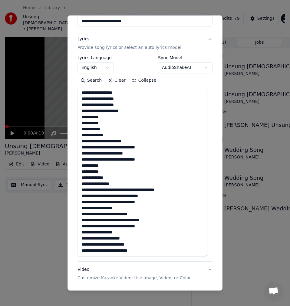
scroll to position [91, 0]
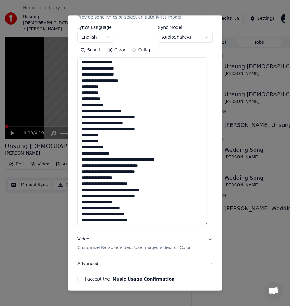
click at [162, 171] on textarea "**********" at bounding box center [143, 141] width 130 height 169
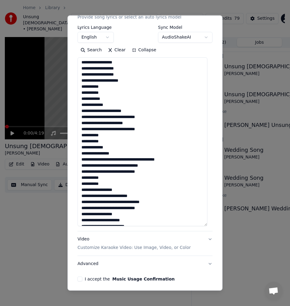
scroll to position [13, 0]
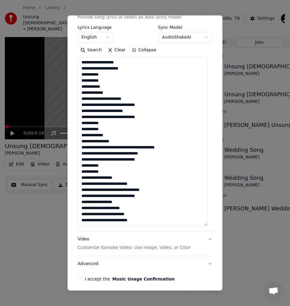
click at [127, 174] on textarea "**********" at bounding box center [143, 141] width 130 height 169
click at [127, 178] on textarea "**********" at bounding box center [143, 141] width 130 height 169
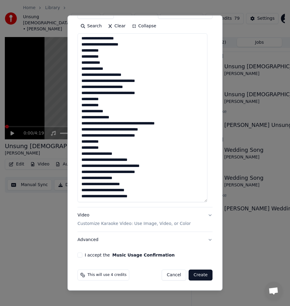
click at [144, 160] on textarea "**********" at bounding box center [143, 117] width 130 height 169
drag, startPoint x: 89, startPoint y: 166, endPoint x: 81, endPoint y: 166, distance: 8.2
click at [81, 166] on textarea "**********" at bounding box center [143, 117] width 130 height 169
click at [160, 170] on textarea "**********" at bounding box center [143, 117] width 130 height 169
click at [124, 179] on textarea "**********" at bounding box center [143, 117] width 130 height 169
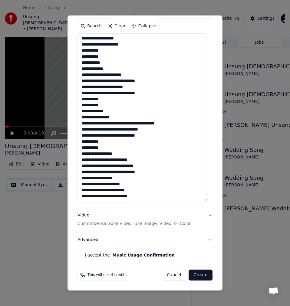
click at [158, 170] on textarea "**********" at bounding box center [143, 117] width 130 height 169
click at [121, 179] on textarea "**********" at bounding box center [143, 117] width 130 height 169
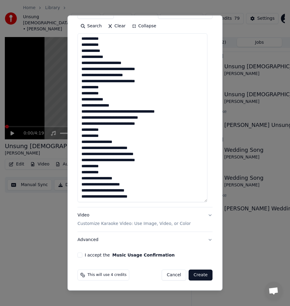
click at [126, 177] on textarea "**********" at bounding box center [143, 117] width 130 height 169
click at [139, 186] on textarea "**********" at bounding box center [143, 117] width 130 height 169
click at [146, 190] on textarea "**********" at bounding box center [143, 117] width 130 height 169
click at [144, 196] on textarea "**********" at bounding box center [143, 117] width 130 height 169
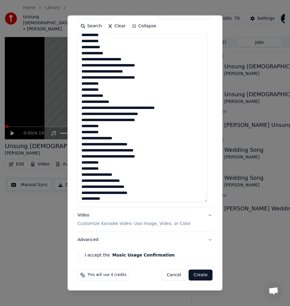
scroll to position [34, 0]
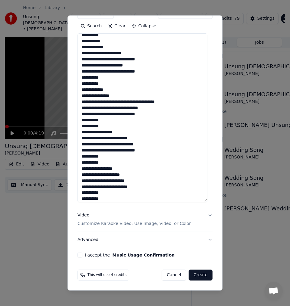
type textarea "**********"
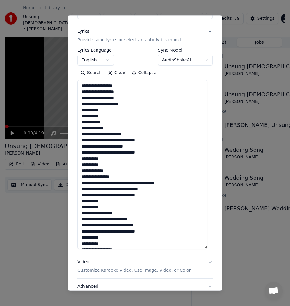
scroll to position [0, 0]
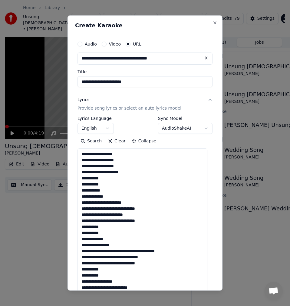
drag, startPoint x: 106, startPoint y: 196, endPoint x: 46, endPoint y: 6, distance: 199.2
click at [46, 6] on body "**********" at bounding box center [142, 153] width 285 height 306
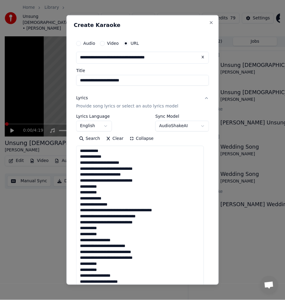
scroll to position [115, 0]
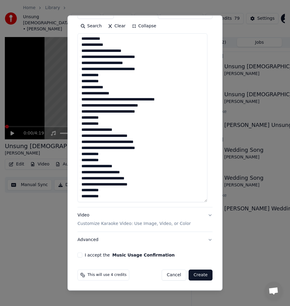
click at [80, 256] on button "I accept the Music Usage Confirmation" at bounding box center [80, 254] width 5 height 5
click at [197, 275] on button "Create" at bounding box center [201, 274] width 24 height 11
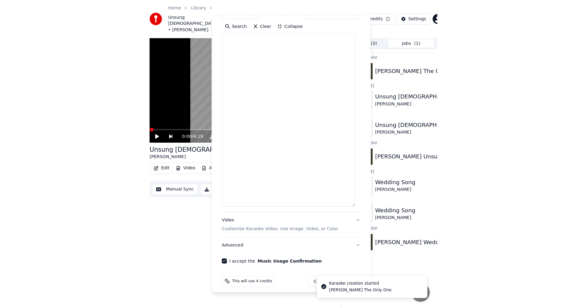
scroll to position [0, 0]
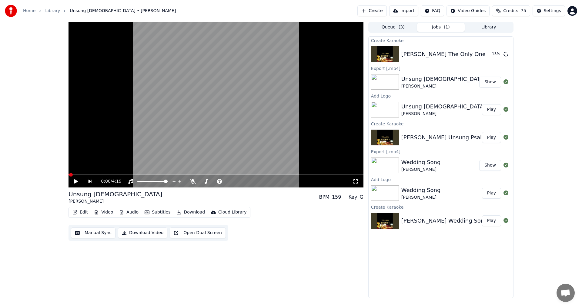
click at [182, 5] on div "Home Library Unsung Psalm • [PERSON_NAME] Create Import FAQ Video Guides Credit…" at bounding box center [291, 11] width 582 height 22
click at [493, 55] on button "Play" at bounding box center [491, 54] width 19 height 11
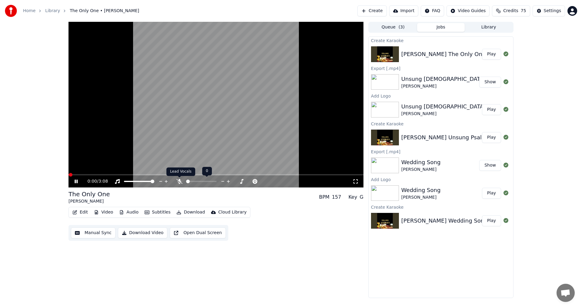
click at [180, 183] on icon at bounding box center [179, 181] width 6 height 5
click at [183, 182] on div "0:58 / 3:08" at bounding box center [220, 182] width 265 height 6
click at [180, 182] on icon at bounding box center [179, 181] width 3 height 5
click at [157, 174] on span at bounding box center [157, 175] width 4 height 4
click at [180, 183] on icon at bounding box center [179, 181] width 6 height 5
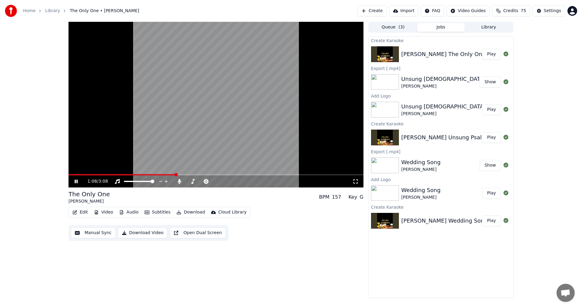
click at [77, 182] on icon at bounding box center [76, 182] width 3 height 4
click at [86, 232] on button "Manual Sync" at bounding box center [93, 233] width 45 height 11
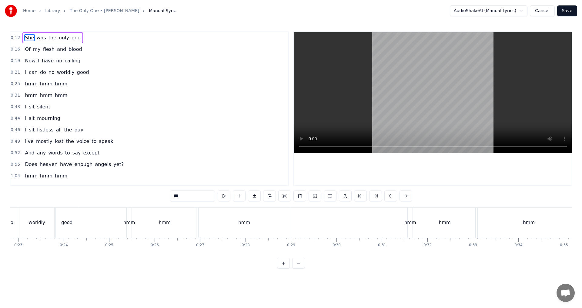
scroll to position [0, 1033]
click at [204, 223] on div "hmm" at bounding box center [248, 223] width 91 height 30
type input "***"
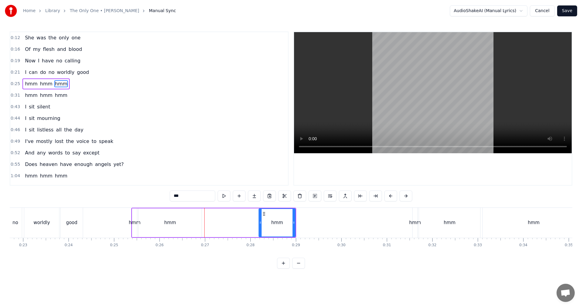
drag, startPoint x: 206, startPoint y: 224, endPoint x: 261, endPoint y: 220, distance: 55.0
click at [261, 220] on div at bounding box center [260, 223] width 2 height 28
drag, startPoint x: 177, startPoint y: 226, endPoint x: 207, endPoint y: 226, distance: 30.0
click at [207, 226] on div "hmm hmm hmm" at bounding box center [213, 223] width 165 height 30
click at [166, 224] on div "hmm" at bounding box center [170, 223] width 12 height 7
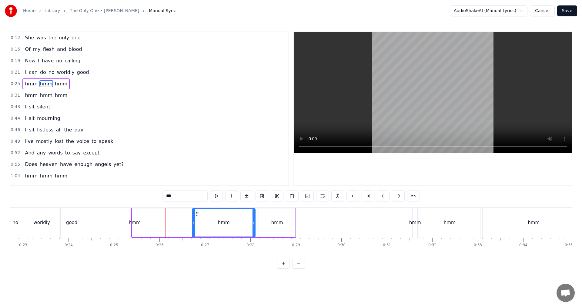
drag, startPoint x: 143, startPoint y: 214, endPoint x: 197, endPoint y: 214, distance: 53.7
click at [197, 214] on icon at bounding box center [197, 214] width 5 height 5
drag, startPoint x: 193, startPoint y: 225, endPoint x: 200, endPoint y: 220, distance: 7.9
click at [200, 220] on icon at bounding box center [200, 222] width 2 height 5
click at [136, 224] on div "hmm" at bounding box center [135, 223] width 12 height 7
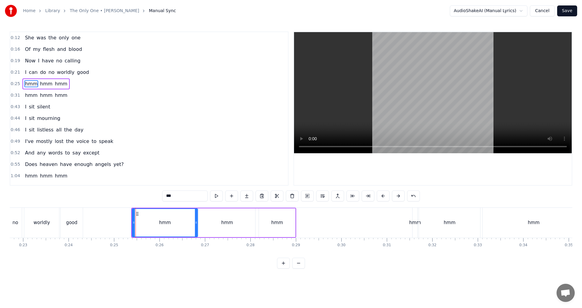
drag, startPoint x: 136, startPoint y: 224, endPoint x: 196, endPoint y: 223, distance: 60.7
click at [196, 223] on icon at bounding box center [196, 222] width 2 height 5
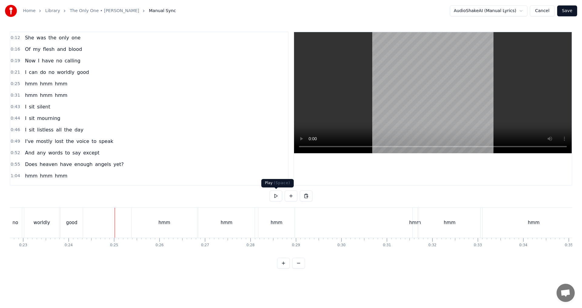
click at [277, 197] on button at bounding box center [276, 196] width 13 height 11
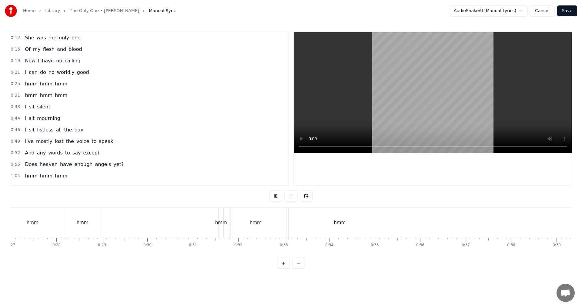
scroll to position [0, 1239]
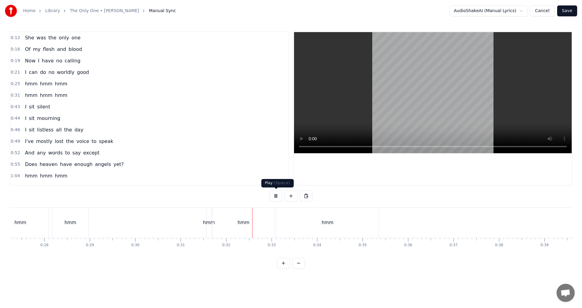
click at [276, 194] on button at bounding box center [276, 196] width 13 height 11
click at [277, 223] on div "hmm" at bounding box center [328, 223] width 102 height 30
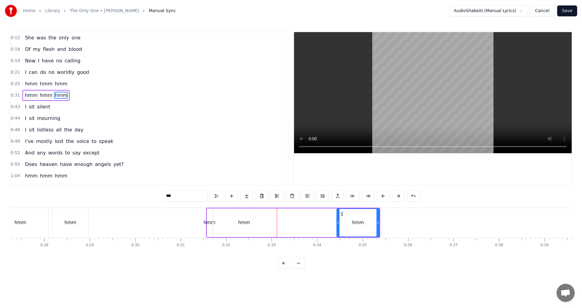
drag, startPoint x: 277, startPoint y: 224, endPoint x: 328, endPoint y: 221, distance: 51.3
click at [337, 220] on div at bounding box center [338, 223] width 2 height 28
drag, startPoint x: 239, startPoint y: 224, endPoint x: 269, endPoint y: 224, distance: 30.3
click at [269, 224] on div "hmm" at bounding box center [243, 223] width 61 height 29
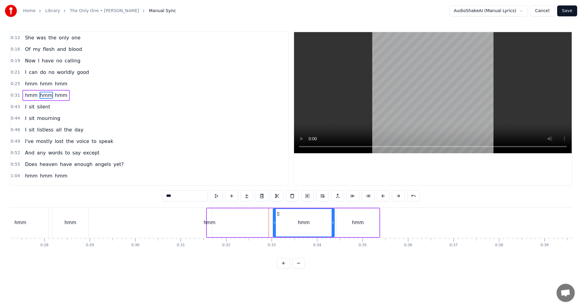
drag, startPoint x: 218, startPoint y: 213, endPoint x: 277, endPoint y: 213, distance: 59.7
click at [277, 213] on icon at bounding box center [278, 214] width 5 height 5
click at [211, 226] on div "hmm" at bounding box center [210, 223] width 12 height 7
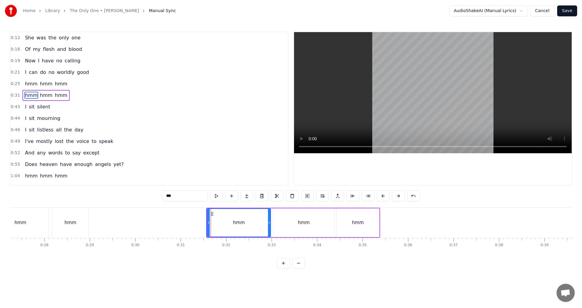
drag, startPoint x: 212, startPoint y: 223, endPoint x: 270, endPoint y: 218, distance: 59.0
click at [270, 218] on div at bounding box center [269, 223] width 2 height 28
click at [327, 223] on div "hmm" at bounding box center [303, 223] width 61 height 29
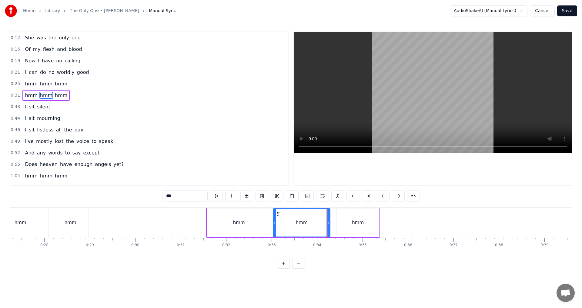
drag, startPoint x: 332, startPoint y: 223, endPoint x: 327, endPoint y: 223, distance: 4.5
click at [327, 223] on icon at bounding box center [328, 222] width 2 height 5
click at [342, 223] on div "hmm" at bounding box center [358, 223] width 43 height 29
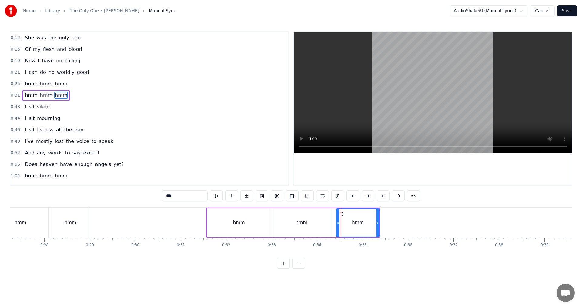
click at [340, 213] on icon at bounding box center [341, 214] width 5 height 5
click at [342, 214] on icon at bounding box center [341, 214] width 5 height 5
drag, startPoint x: 342, startPoint y: 214, endPoint x: 337, endPoint y: 214, distance: 4.3
click at [337, 214] on icon at bounding box center [337, 214] width 5 height 5
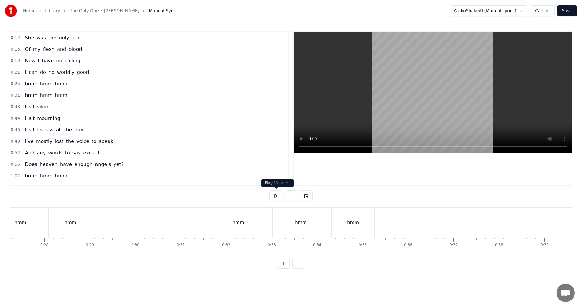
click at [272, 199] on button at bounding box center [276, 196] width 13 height 11
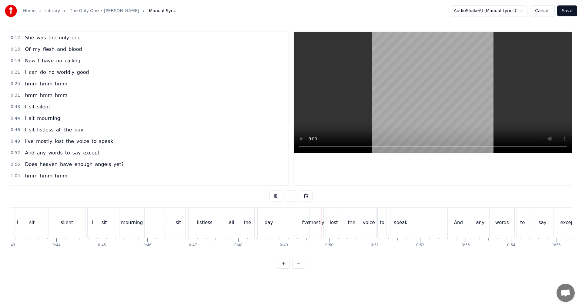
scroll to position [0, 1967]
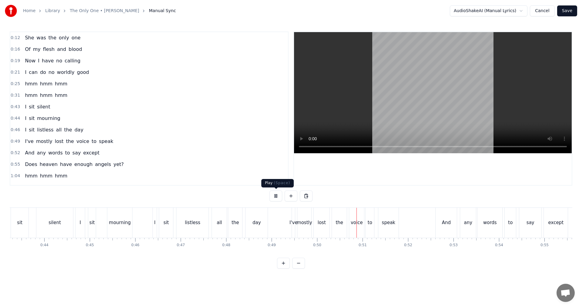
click at [277, 199] on button at bounding box center [276, 196] width 13 height 11
click at [295, 219] on div "I've" at bounding box center [294, 223] width 4 height 30
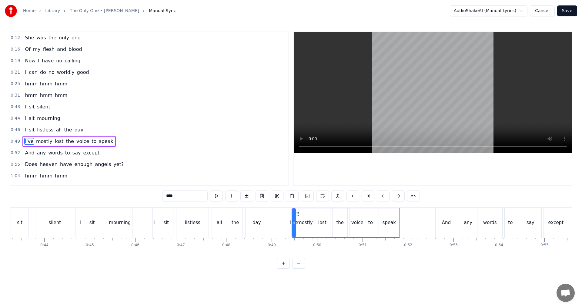
scroll to position [33, 0]
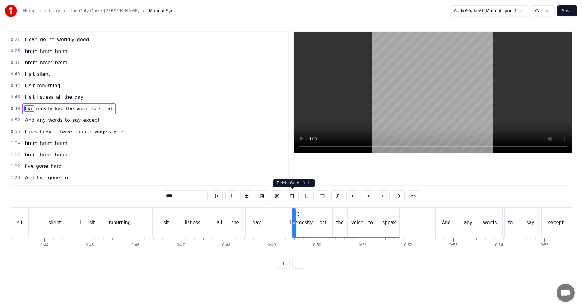
click at [290, 197] on button at bounding box center [292, 196] width 13 height 11
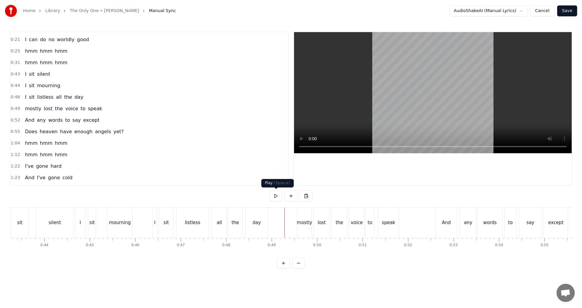
click at [277, 201] on button at bounding box center [276, 196] width 13 height 11
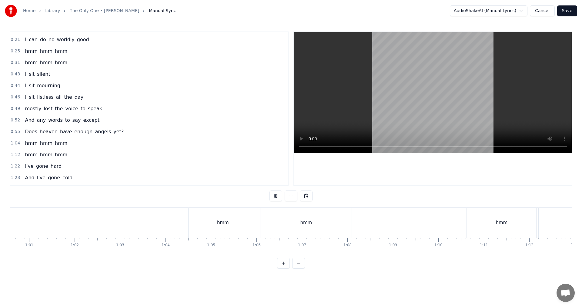
scroll to position [0, 2791]
click at [272, 196] on button at bounding box center [276, 196] width 13 height 11
click at [271, 224] on div "hmm" at bounding box center [270, 223] width 12 height 7
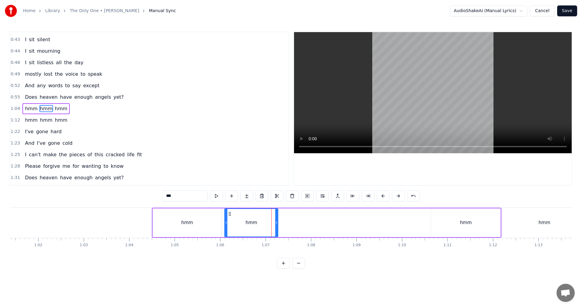
drag, startPoint x: 314, startPoint y: 223, endPoint x: 277, endPoint y: 223, distance: 37.9
click at [277, 223] on circle at bounding box center [276, 223] width 0 height 0
click at [466, 225] on div "hmm" at bounding box center [466, 223] width 12 height 7
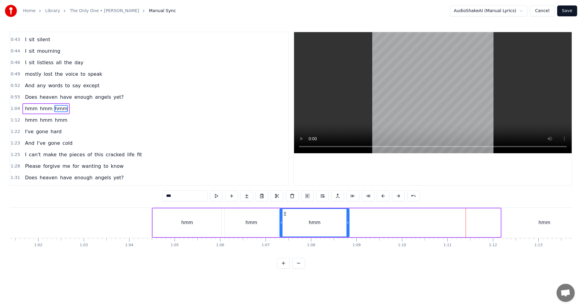
drag, startPoint x: 436, startPoint y: 213, endPoint x: 285, endPoint y: 220, distance: 151.5
click at [285, 220] on div "hmm" at bounding box center [314, 223] width 69 height 28
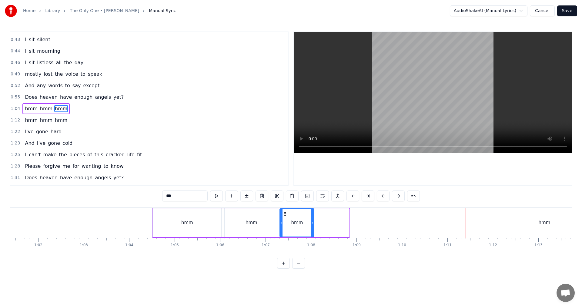
drag, startPoint x: 349, startPoint y: 224, endPoint x: 314, endPoint y: 226, distance: 35.3
click at [314, 226] on div at bounding box center [312, 223] width 2 height 28
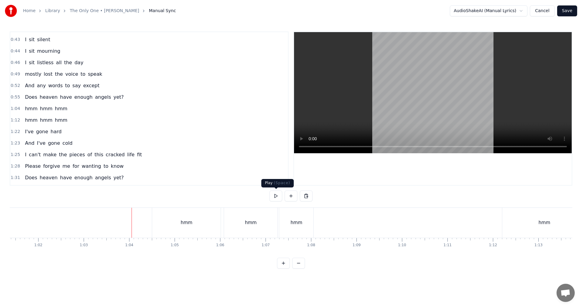
click at [274, 199] on button at bounding box center [276, 196] width 13 height 11
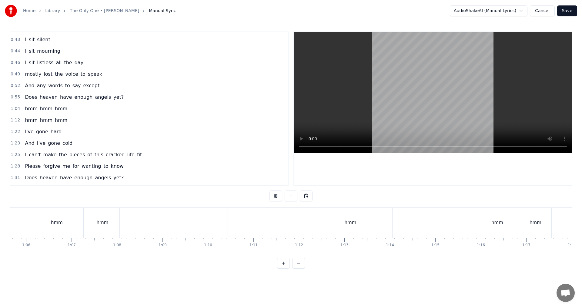
scroll to position [0, 2997]
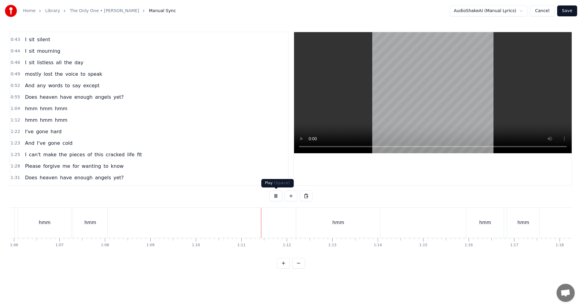
click at [272, 196] on button at bounding box center [276, 196] width 13 height 11
click at [319, 226] on div "hmm" at bounding box center [338, 223] width 84 height 30
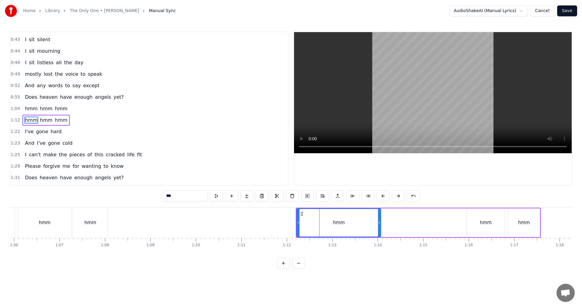
scroll to position [79, 0]
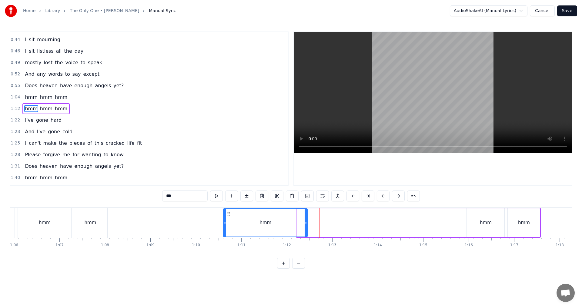
drag, startPoint x: 300, startPoint y: 213, endPoint x: 228, endPoint y: 222, distance: 73.3
click at [228, 222] on div "hmm" at bounding box center [265, 223] width 83 height 28
drag, startPoint x: 307, startPoint y: 222, endPoint x: 293, endPoint y: 223, distance: 13.1
click at [293, 223] on icon at bounding box center [293, 222] width 2 height 5
click at [481, 222] on div "hmm" at bounding box center [486, 223] width 12 height 7
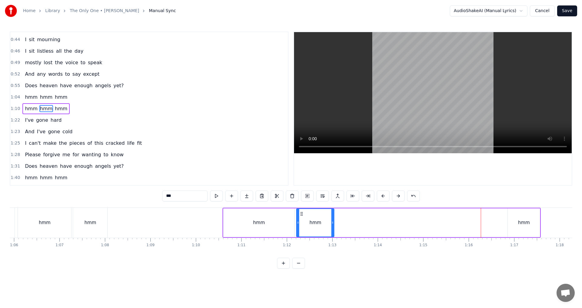
drag, startPoint x: 472, startPoint y: 213, endPoint x: 301, endPoint y: 224, distance: 170.7
click at [301, 224] on div "hmm" at bounding box center [315, 223] width 37 height 28
drag, startPoint x: 331, startPoint y: 226, endPoint x: 345, endPoint y: 225, distance: 13.4
click at [345, 225] on div at bounding box center [346, 223] width 2 height 28
click at [519, 219] on div "hmm" at bounding box center [524, 223] width 32 height 29
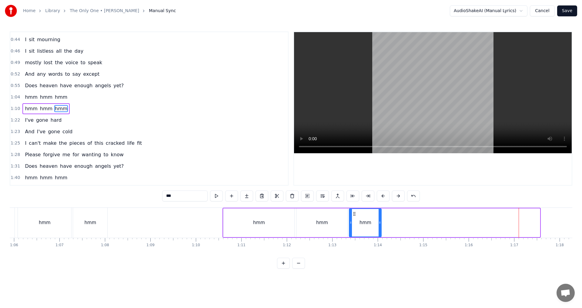
drag, startPoint x: 511, startPoint y: 215, endPoint x: 353, endPoint y: 224, distance: 158.8
click at [353, 224] on div "hmm" at bounding box center [366, 223] width 32 height 28
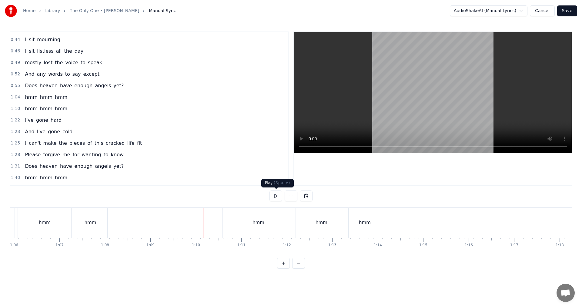
click at [276, 196] on button at bounding box center [276, 196] width 13 height 11
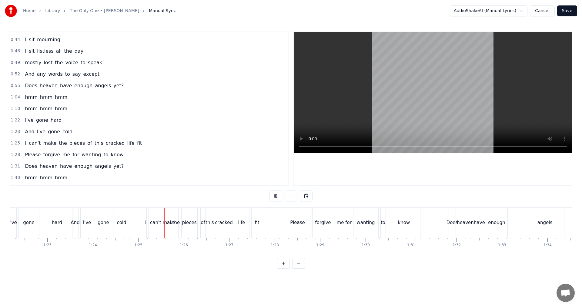
scroll to position [0, 3749]
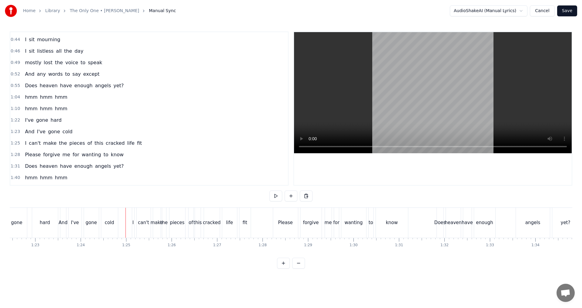
click at [132, 227] on div "I" at bounding box center [133, 223] width 2 height 30
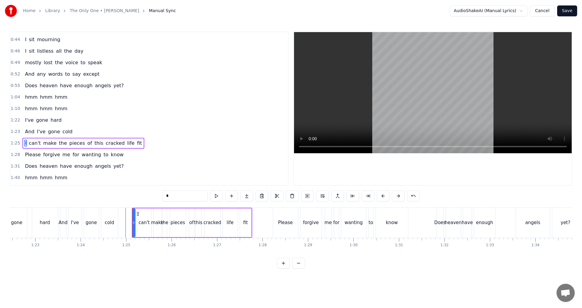
scroll to position [113, 0]
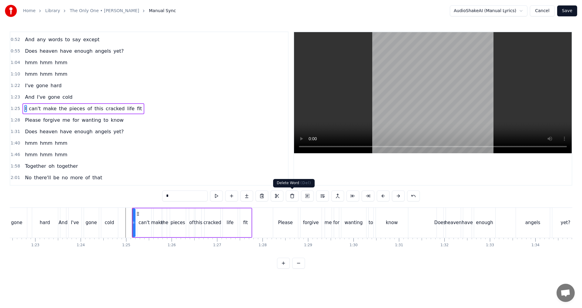
click at [293, 193] on button at bounding box center [292, 196] width 13 height 11
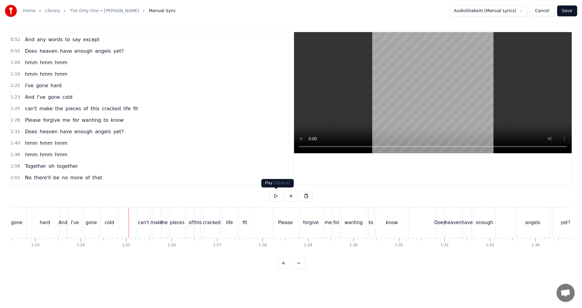
click at [277, 199] on button at bounding box center [276, 196] width 13 height 11
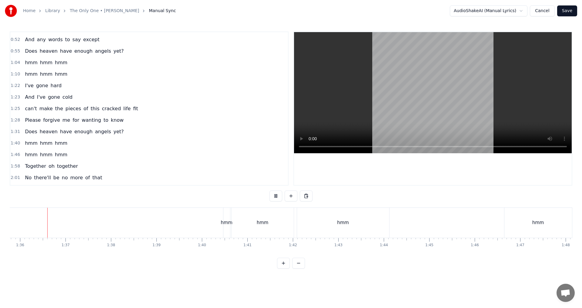
scroll to position [0, 4368]
click at [277, 197] on button at bounding box center [276, 196] width 13 height 11
click at [287, 227] on div "hmm" at bounding box center [331, 223] width 92 height 30
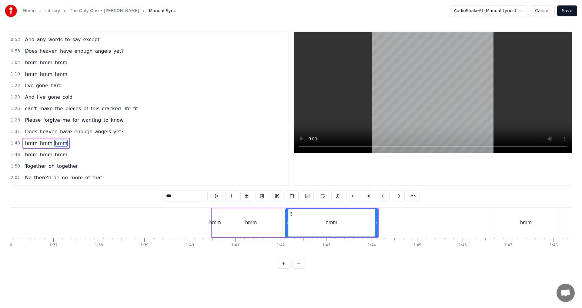
scroll to position [148, 0]
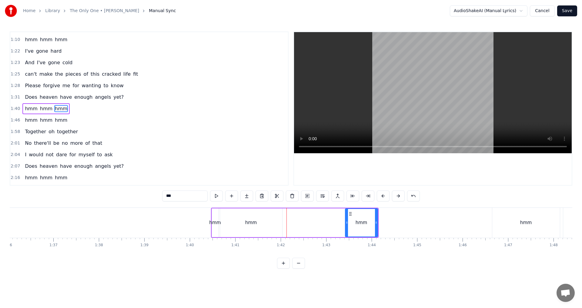
drag, startPoint x: 286, startPoint y: 226, endPoint x: 346, endPoint y: 225, distance: 59.7
click at [346, 225] on div at bounding box center [347, 223] width 2 height 28
click at [239, 222] on div "hmm" at bounding box center [251, 223] width 62 height 29
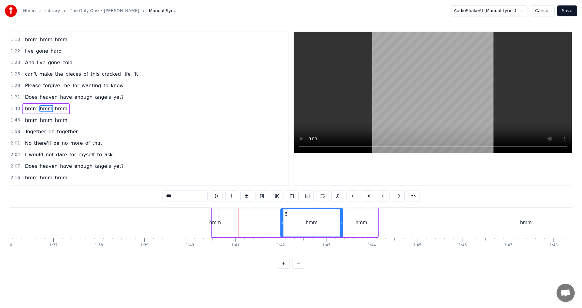
drag, startPoint x: 225, startPoint y: 213, endPoint x: 286, endPoint y: 213, distance: 60.9
click at [285, 213] on circle at bounding box center [285, 212] width 0 height 0
click at [216, 226] on div "hmm" at bounding box center [215, 223] width 12 height 7
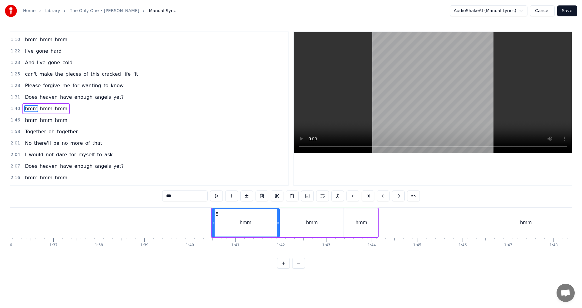
drag, startPoint x: 217, startPoint y: 224, endPoint x: 278, endPoint y: 218, distance: 61.2
click at [278, 218] on div at bounding box center [278, 223] width 2 height 28
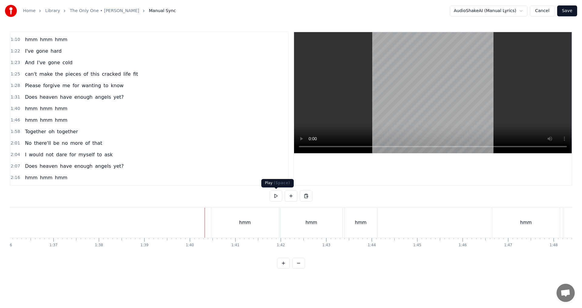
click at [277, 200] on button at bounding box center [276, 196] width 13 height 11
click at [274, 193] on button at bounding box center [276, 196] width 13 height 11
click at [324, 219] on div "hmm" at bounding box center [313, 223] width 82 height 30
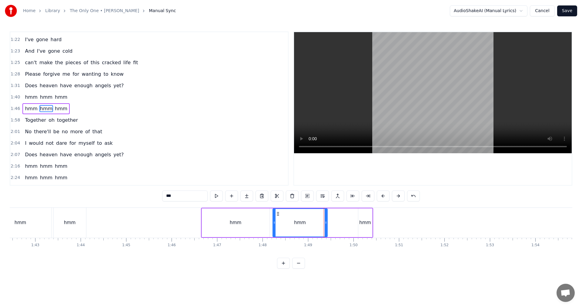
drag, startPoint x: 354, startPoint y: 223, endPoint x: 326, endPoint y: 223, distance: 27.6
click at [326, 223] on icon at bounding box center [326, 222] width 2 height 5
click at [363, 221] on div "hmm" at bounding box center [365, 223] width 12 height 7
drag, startPoint x: 362, startPoint y: 214, endPoint x: 333, endPoint y: 213, distance: 29.1
click at [333, 213] on icon at bounding box center [334, 214] width 5 height 5
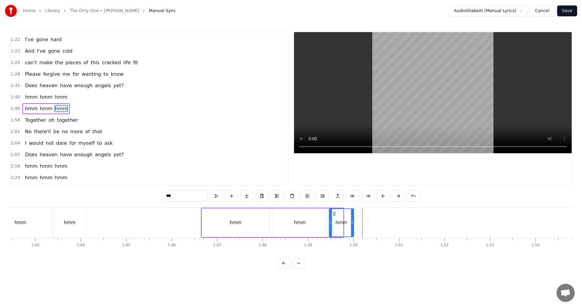
drag, startPoint x: 341, startPoint y: 222, endPoint x: 352, endPoint y: 223, distance: 10.6
click at [352, 223] on icon at bounding box center [352, 222] width 2 height 5
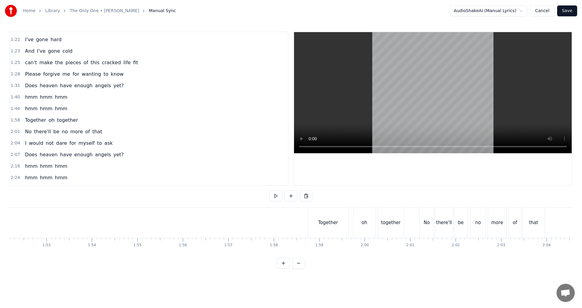
scroll to position [0, 5107]
click at [275, 196] on button at bounding box center [276, 196] width 13 height 11
click at [310, 230] on div "Together" at bounding box center [323, 223] width 40 height 30
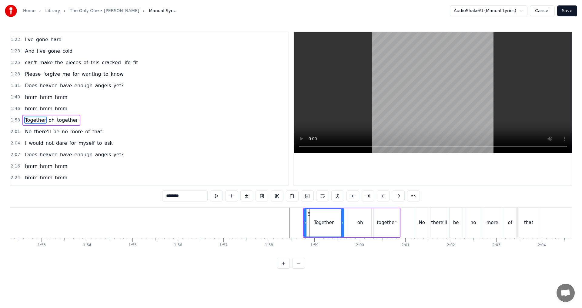
scroll to position [171, 0]
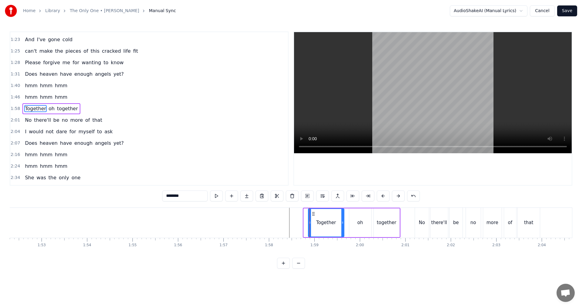
drag, startPoint x: 304, startPoint y: 223, endPoint x: 308, endPoint y: 223, distance: 4.5
click at [309, 223] on icon at bounding box center [310, 222] width 2 height 5
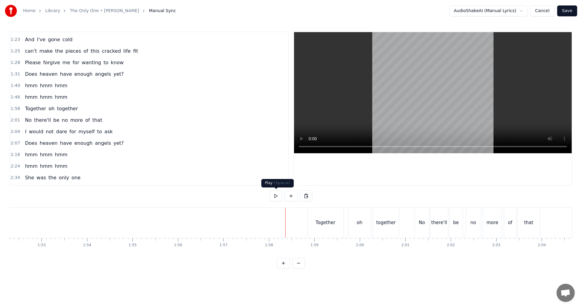
click at [273, 200] on button at bounding box center [276, 196] width 13 height 11
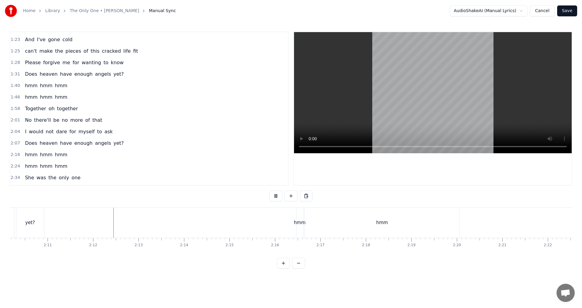
scroll to position [0, 5944]
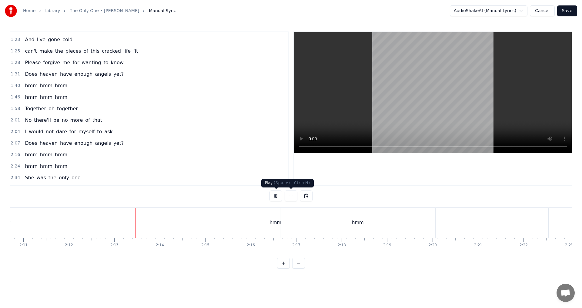
click at [276, 198] on button at bounding box center [276, 196] width 13 height 11
click at [297, 225] on div "hmm" at bounding box center [357, 223] width 155 height 30
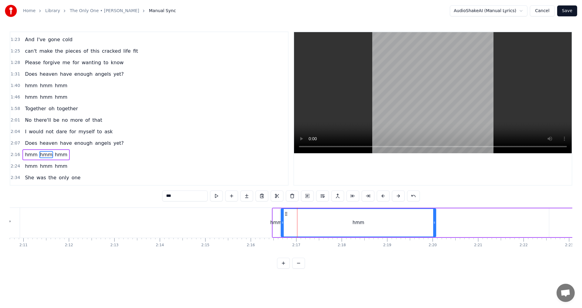
scroll to position [217, 0]
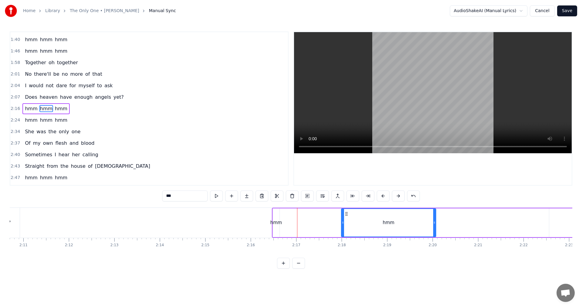
drag, startPoint x: 283, startPoint y: 224, endPoint x: 343, endPoint y: 221, distance: 60.1
click at [343, 221] on icon at bounding box center [343, 222] width 2 height 5
drag, startPoint x: 435, startPoint y: 223, endPoint x: 400, endPoint y: 225, distance: 35.2
click at [400, 225] on icon at bounding box center [399, 222] width 2 height 5
click at [276, 224] on div "hmm" at bounding box center [276, 223] width 12 height 7
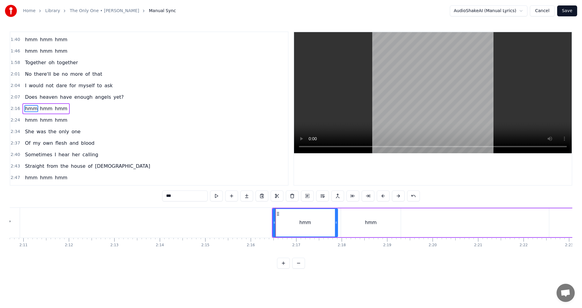
drag, startPoint x: 276, startPoint y: 224, endPoint x: 336, endPoint y: 221, distance: 60.1
click at [336, 221] on icon at bounding box center [336, 222] width 2 height 5
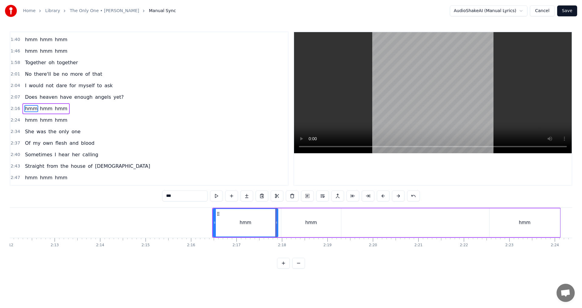
scroll to position [0, 6060]
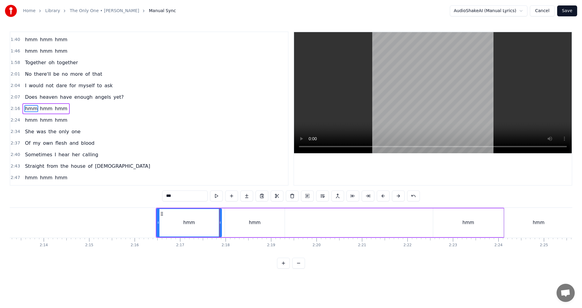
click at [454, 227] on div "hmm" at bounding box center [468, 223] width 70 height 29
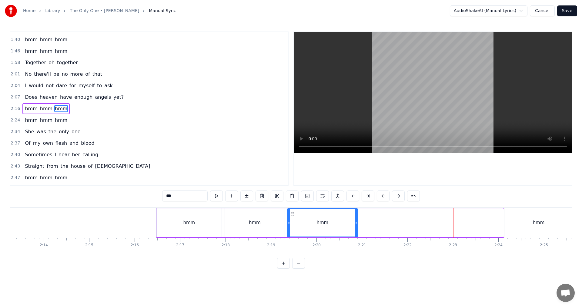
drag, startPoint x: 437, startPoint y: 212, endPoint x: 291, endPoint y: 216, distance: 145.9
click at [291, 216] on icon at bounding box center [292, 214] width 5 height 5
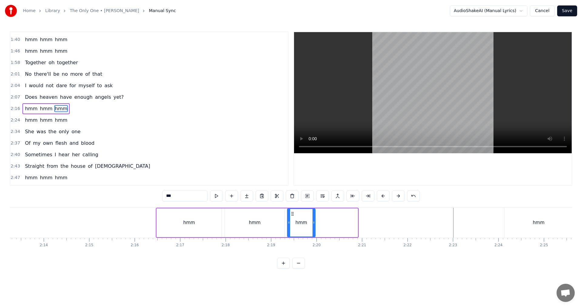
drag, startPoint x: 357, startPoint y: 222, endPoint x: 314, endPoint y: 224, distance: 42.5
click at [314, 224] on icon at bounding box center [314, 222] width 2 height 5
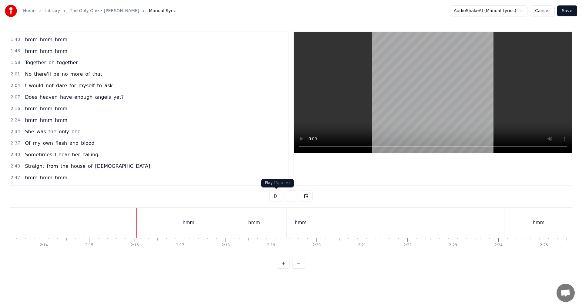
click at [270, 196] on button at bounding box center [276, 196] width 13 height 11
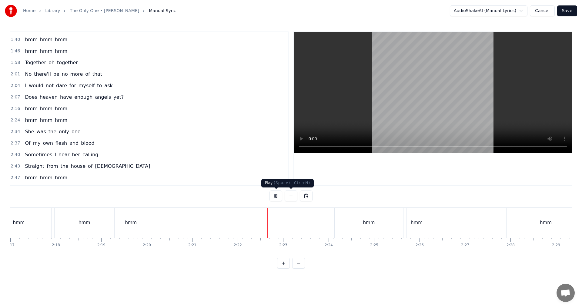
click at [273, 196] on button at bounding box center [276, 196] width 13 height 11
click at [362, 225] on div "hmm" at bounding box center [369, 223] width 69 height 30
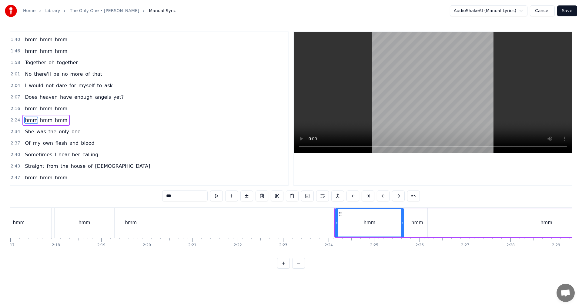
scroll to position [227, 0]
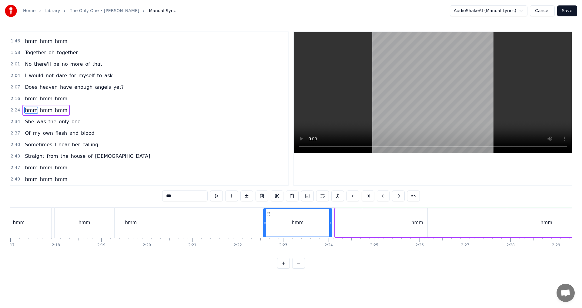
drag, startPoint x: 339, startPoint y: 213, endPoint x: 268, endPoint y: 217, distance: 71.1
click at [268, 217] on div "hmm" at bounding box center [298, 223] width 68 height 28
drag, startPoint x: 329, startPoint y: 226, endPoint x: 324, endPoint y: 225, distance: 5.8
click at [324, 225] on div at bounding box center [325, 223] width 2 height 28
click at [327, 222] on circle at bounding box center [327, 222] width 0 height 0
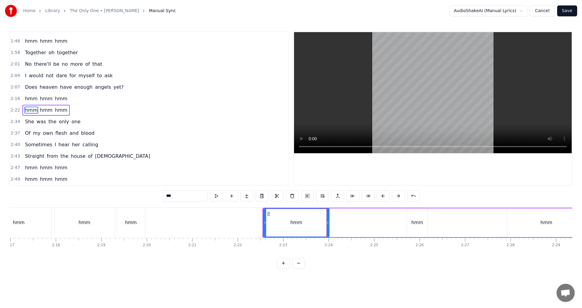
click at [410, 220] on div "hmm" at bounding box center [417, 223] width 20 height 29
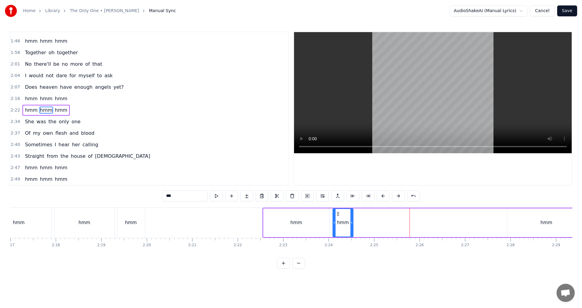
drag, startPoint x: 411, startPoint y: 213, endPoint x: 337, endPoint y: 216, distance: 74.4
click at [337, 216] on div "hmm" at bounding box center [343, 223] width 20 height 28
drag, startPoint x: 352, startPoint y: 223, endPoint x: 388, endPoint y: 220, distance: 36.2
click at [388, 220] on icon at bounding box center [388, 222] width 2 height 5
click at [522, 216] on div "hmm" at bounding box center [546, 223] width 79 height 29
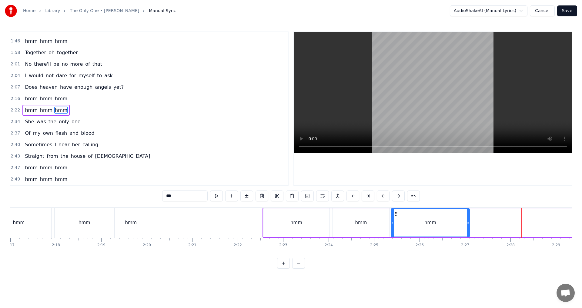
drag, startPoint x: 513, startPoint y: 214, endPoint x: 397, endPoint y: 223, distance: 116.5
click at [397, 223] on div "hmm" at bounding box center [430, 223] width 78 height 28
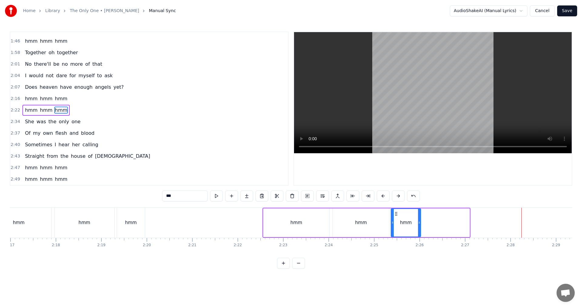
drag, startPoint x: 468, startPoint y: 225, endPoint x: 419, endPoint y: 227, distance: 48.9
click at [419, 227] on div at bounding box center [419, 223] width 2 height 28
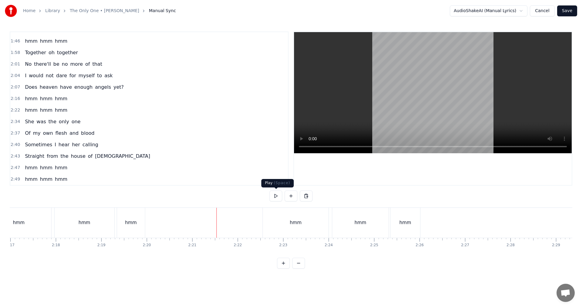
click at [277, 197] on button at bounding box center [276, 196] width 13 height 11
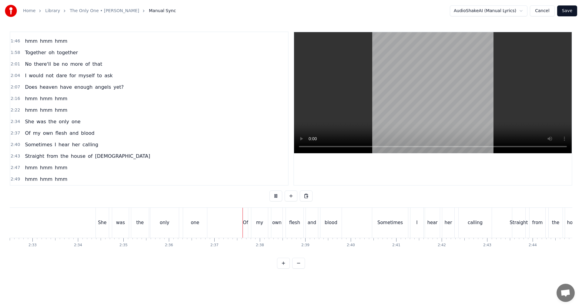
scroll to position [0, 6960]
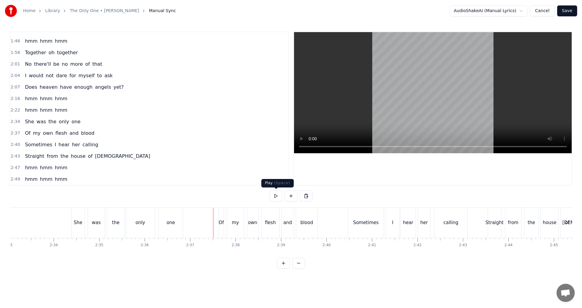
drag, startPoint x: 282, startPoint y: 192, endPoint x: 274, endPoint y: 194, distance: 7.9
click at [281, 192] on button at bounding box center [276, 196] width 13 height 11
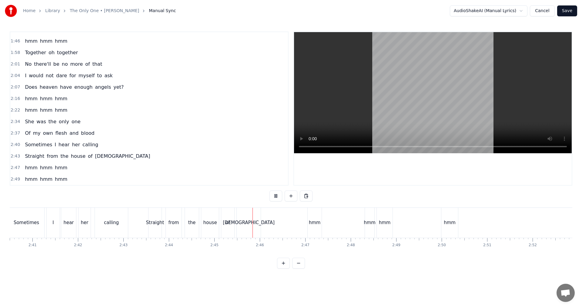
scroll to position [0, 7360]
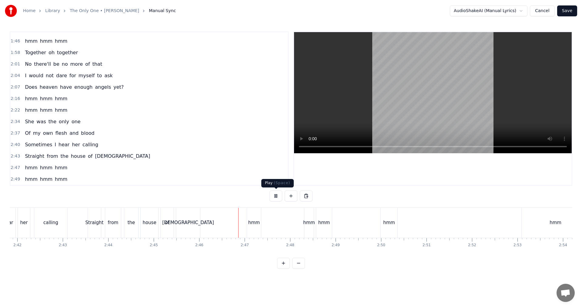
click at [276, 197] on button at bounding box center [276, 196] width 13 height 11
click at [254, 227] on div "hmm" at bounding box center [254, 223] width 14 height 30
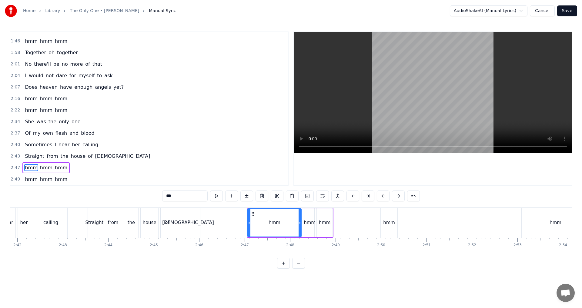
drag, startPoint x: 259, startPoint y: 226, endPoint x: 299, endPoint y: 225, distance: 39.7
click at [299, 225] on div at bounding box center [300, 223] width 2 height 28
click at [391, 220] on div "hmm" at bounding box center [389, 223] width 12 height 7
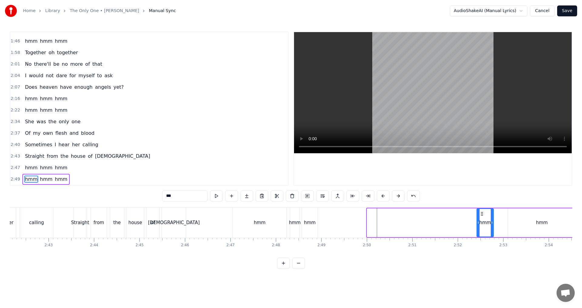
drag, startPoint x: 386, startPoint y: 214, endPoint x: 495, endPoint y: 216, distance: 109.5
click at [485, 216] on icon at bounding box center [482, 214] width 5 height 5
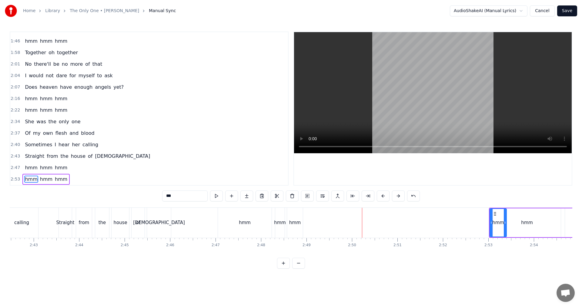
click at [300, 225] on div "hmm" at bounding box center [295, 223] width 16 height 30
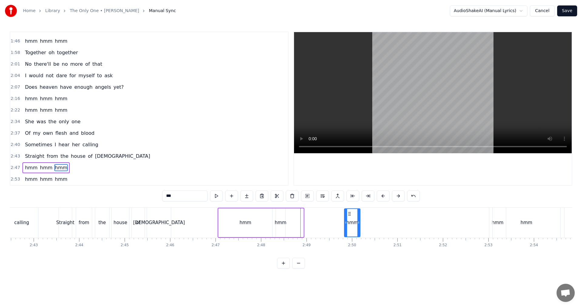
drag, startPoint x: 292, startPoint y: 214, endPoint x: 348, endPoint y: 215, distance: 56.7
click at [348, 215] on icon at bounding box center [349, 214] width 5 height 5
drag, startPoint x: 360, startPoint y: 225, endPoint x: 373, endPoint y: 223, distance: 13.4
click at [373, 223] on icon at bounding box center [372, 222] width 2 height 5
click at [283, 223] on div "hmm" at bounding box center [281, 223] width 12 height 7
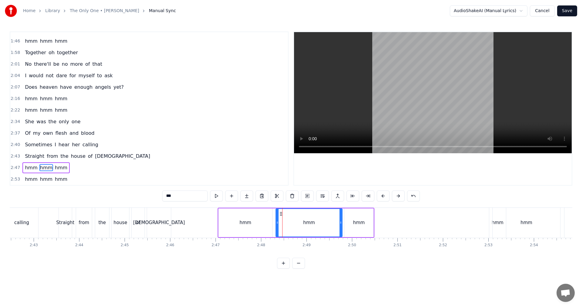
drag, startPoint x: 283, startPoint y: 223, endPoint x: 339, endPoint y: 225, distance: 55.8
click at [340, 225] on icon at bounding box center [341, 222] width 2 height 5
drag, startPoint x: 277, startPoint y: 224, endPoint x: 287, endPoint y: 224, distance: 9.4
click at [287, 224] on icon at bounding box center [287, 222] width 2 height 5
click at [263, 225] on div "hmm" at bounding box center [246, 223] width 54 height 29
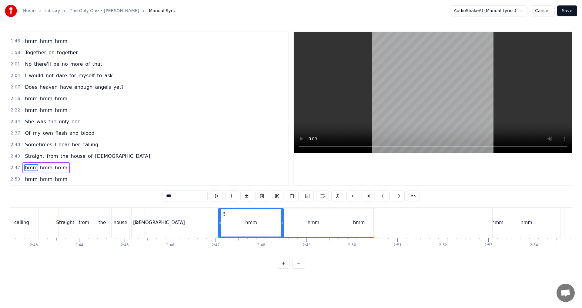
drag, startPoint x: 270, startPoint y: 224, endPoint x: 281, endPoint y: 224, distance: 11.5
click at [281, 224] on icon at bounding box center [282, 222] width 2 height 5
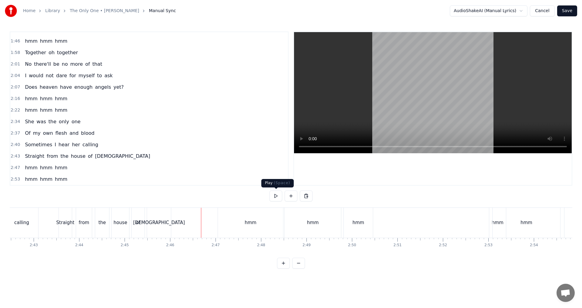
click at [277, 200] on button at bounding box center [276, 196] width 13 height 11
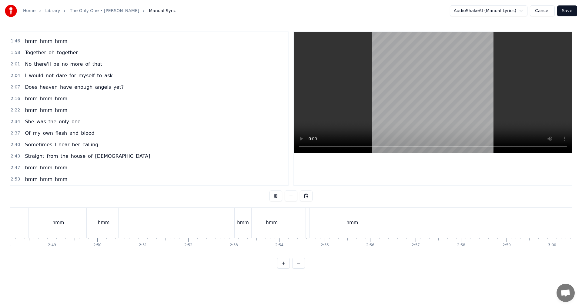
scroll to position [0, 7668]
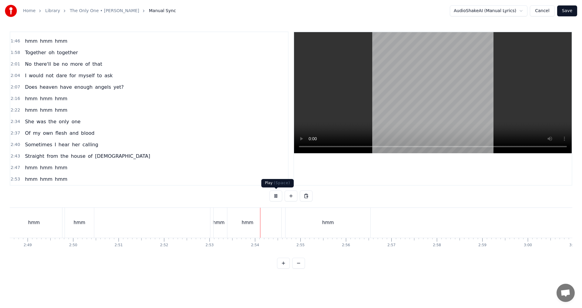
click at [277, 196] on button at bounding box center [276, 196] width 13 height 11
click at [289, 223] on div "hmm" at bounding box center [328, 223] width 85 height 30
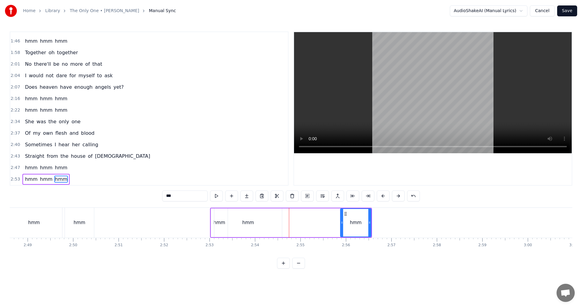
drag, startPoint x: 287, startPoint y: 224, endPoint x: 342, endPoint y: 223, distance: 54.3
click at [342, 223] on icon at bounding box center [342, 222] width 2 height 5
click at [256, 223] on div "hmm" at bounding box center [248, 223] width 68 height 29
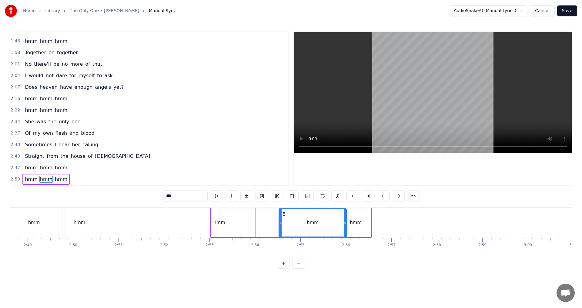
drag, startPoint x: 218, startPoint y: 212, endPoint x: 283, endPoint y: 213, distance: 64.6
click at [283, 213] on icon at bounding box center [284, 214] width 5 height 5
drag, startPoint x: 346, startPoint y: 224, endPoint x: 336, endPoint y: 224, distance: 9.7
click at [336, 224] on icon at bounding box center [335, 222] width 2 height 5
drag, startPoint x: 280, startPoint y: 223, endPoint x: 284, endPoint y: 223, distance: 4.2
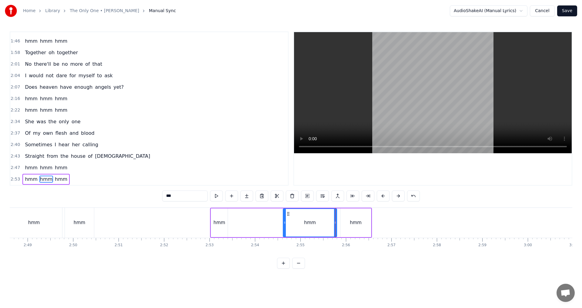
click at [284, 223] on icon at bounding box center [284, 222] width 2 height 5
click at [223, 225] on div "hmm" at bounding box center [219, 223] width 12 height 7
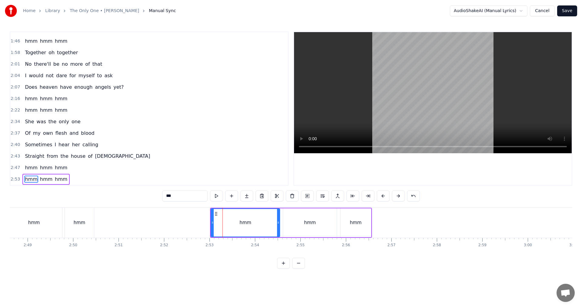
drag, startPoint x: 226, startPoint y: 223, endPoint x: 278, endPoint y: 222, distance: 52.2
click at [278, 222] on icon at bounding box center [278, 222] width 2 height 5
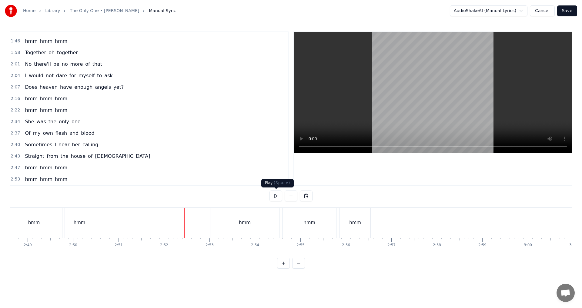
click at [278, 198] on button at bounding box center [276, 196] width 13 height 11
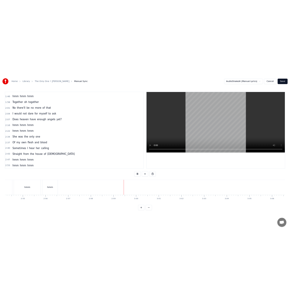
scroll to position [0, 7989]
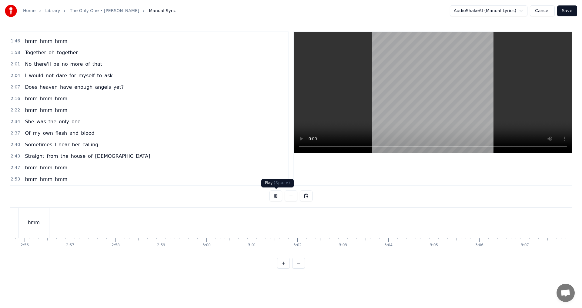
click at [276, 196] on button at bounding box center [276, 196] width 13 height 11
click at [575, 10] on button "Save" at bounding box center [567, 10] width 20 height 11
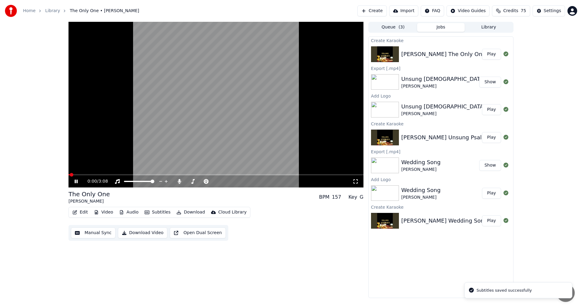
click at [75, 181] on icon at bounding box center [76, 182] width 3 height 4
click at [178, 181] on icon at bounding box center [179, 181] width 6 height 5
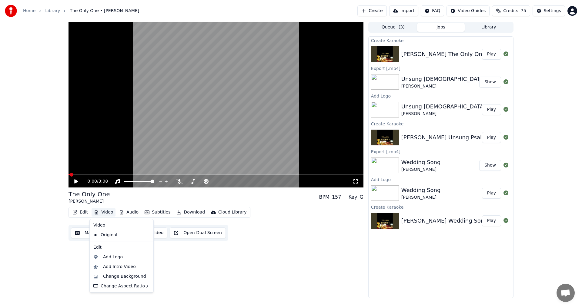
click at [99, 211] on button "Video" at bounding box center [104, 212] width 24 height 8
click at [111, 259] on div "Add Logo" at bounding box center [113, 257] width 20 height 6
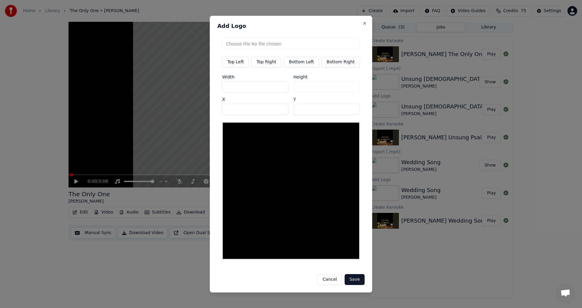
click at [277, 63] on button "Top Right" at bounding box center [266, 61] width 30 height 11
type input "***"
click at [279, 48] on input "file" at bounding box center [291, 43] width 138 height 11
type input "**********"
type input "***"
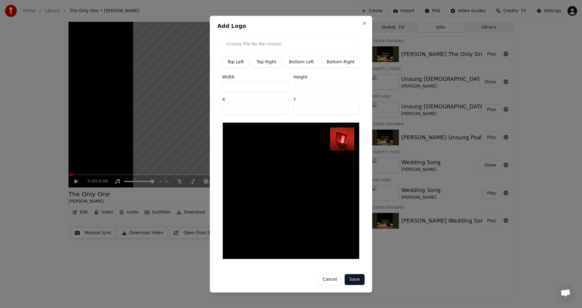
click at [352, 280] on button "Save" at bounding box center [355, 279] width 20 height 11
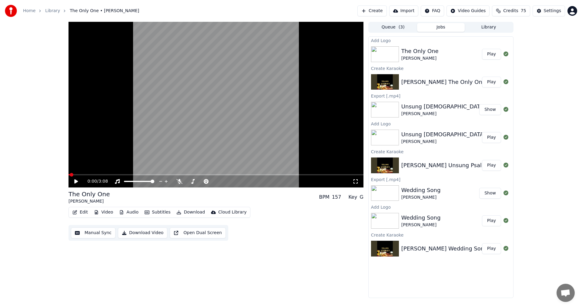
click at [210, 273] on div "0:00 / 3:08 The Only One [PERSON_NAME] BPM 157 Key G Edit Video Audio Subtitles…" at bounding box center [216, 160] width 295 height 277
click at [489, 56] on button "Play" at bounding box center [491, 54] width 19 height 11
click at [75, 181] on icon at bounding box center [80, 181] width 14 height 5
click at [183, 211] on button "Download" at bounding box center [190, 212] width 33 height 8
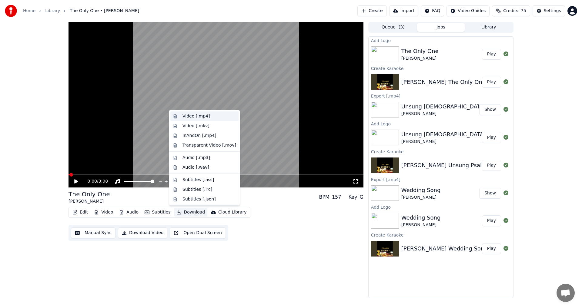
click at [199, 116] on div "Video [.mp4]" at bounding box center [196, 116] width 27 height 6
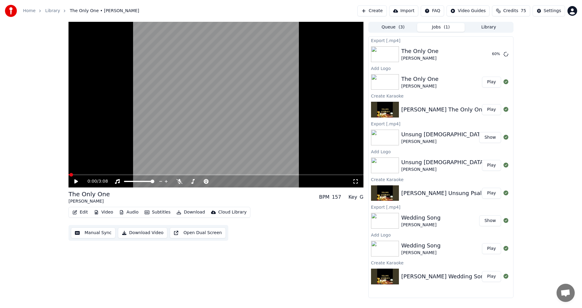
drag, startPoint x: 328, startPoint y: 0, endPoint x: 303, endPoint y: 5, distance: 25.2
click at [303, 5] on div "Home Library The Only One • [PERSON_NAME] Create Import FAQ Video Guides Credit…" at bounding box center [291, 11] width 582 height 22
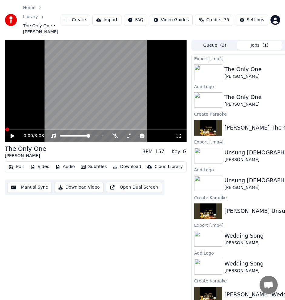
click at [82, 15] on button "Create" at bounding box center [75, 20] width 29 height 11
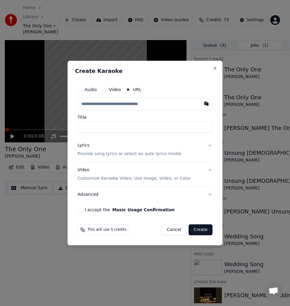
click at [149, 108] on input "text" at bounding box center [145, 104] width 135 height 12
click at [205, 104] on button "button" at bounding box center [207, 103] width 12 height 11
type input "**********"
click at [81, 129] on input "*********" at bounding box center [145, 127] width 135 height 11
type input "**********"
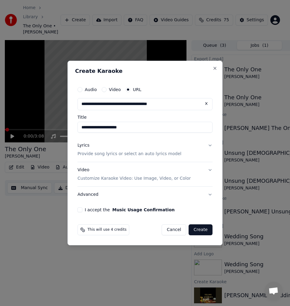
click at [146, 155] on p "Provide song lyrics or select an auto lyrics model" at bounding box center [130, 154] width 104 height 6
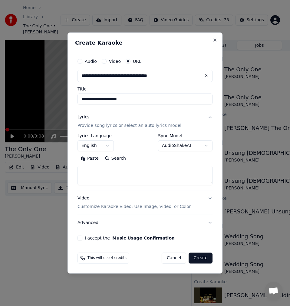
click at [117, 160] on button "Search" at bounding box center [115, 158] width 27 height 10
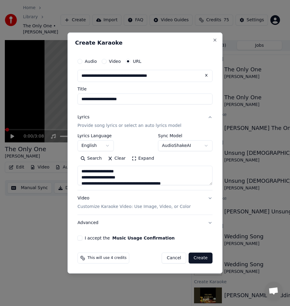
click at [136, 159] on button "Expand" at bounding box center [143, 158] width 29 height 10
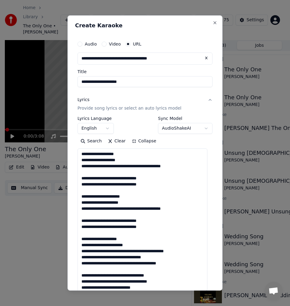
click at [106, 175] on textarea "**********" at bounding box center [143, 220] width 130 height 144
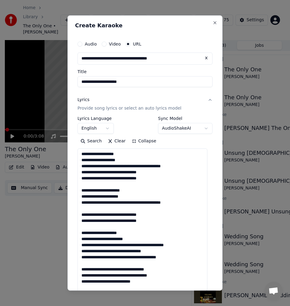
click at [104, 180] on textarea "**********" at bounding box center [143, 220] width 130 height 144
click at [101, 182] on textarea "**********" at bounding box center [143, 220] width 130 height 144
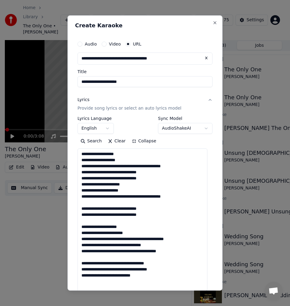
click at [96, 205] on textarea "**********" at bounding box center [143, 220] width 130 height 144
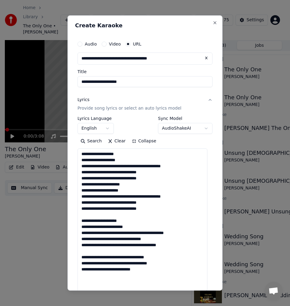
click at [88, 216] on textarea "**********" at bounding box center [143, 220] width 130 height 144
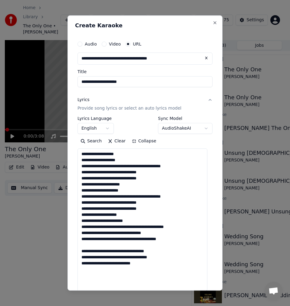
click at [87, 245] on textarea "**********" at bounding box center [143, 220] width 130 height 144
click at [128, 156] on textarea "**********" at bounding box center [143, 220] width 130 height 144
click at [101, 161] on textarea "**********" at bounding box center [143, 220] width 130 height 144
click at [132, 155] on textarea "**********" at bounding box center [143, 220] width 130 height 144
click at [126, 161] on textarea "**********" at bounding box center [143, 220] width 130 height 144
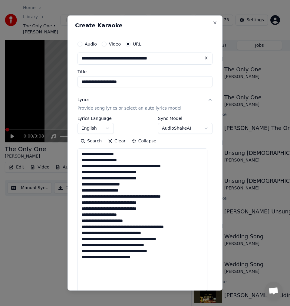
click at [136, 166] on textarea "**********" at bounding box center [143, 220] width 130 height 144
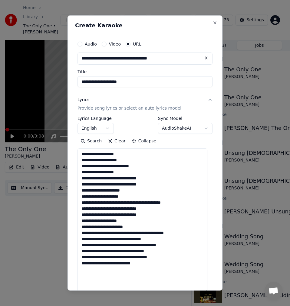
scroll to position [30, 0]
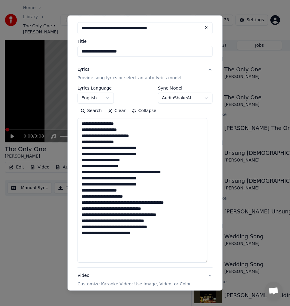
click at [100, 149] on textarea "**********" at bounding box center [143, 190] width 130 height 144
click at [112, 149] on textarea "**********" at bounding box center [143, 190] width 130 height 144
click at [112, 151] on textarea "**********" at bounding box center [143, 190] width 130 height 144
click at [112, 148] on textarea "**********" at bounding box center [143, 190] width 130 height 144
click at [99, 156] on textarea "**********" at bounding box center [143, 190] width 130 height 144
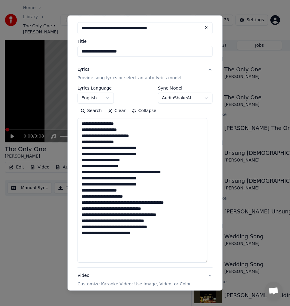
click at [101, 155] on textarea "**********" at bounding box center [143, 190] width 130 height 144
click at [112, 155] on textarea "**********" at bounding box center [143, 190] width 130 height 144
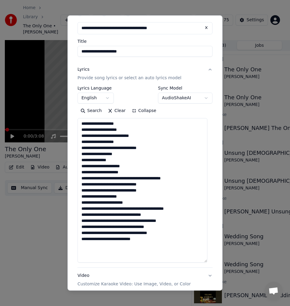
click at [112, 149] on textarea "**********" at bounding box center [143, 190] width 130 height 144
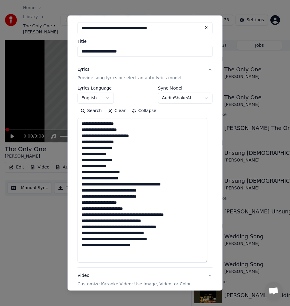
scroll to position [91, 0]
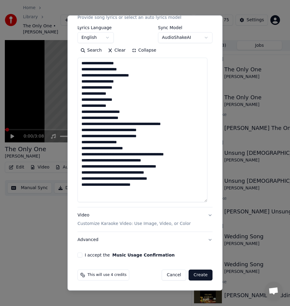
click at [140, 110] on textarea "**********" at bounding box center [143, 130] width 130 height 144
click at [83, 113] on textarea "**********" at bounding box center [143, 130] width 130 height 144
drag, startPoint x: 85, startPoint y: 113, endPoint x: 80, endPoint y: 113, distance: 4.5
click at [80, 113] on textarea "**********" at bounding box center [143, 130] width 130 height 144
drag, startPoint x: 85, startPoint y: 119, endPoint x: 79, endPoint y: 118, distance: 5.8
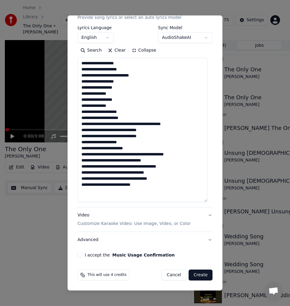
click at [79, 118] on textarea "**********" at bounding box center [143, 130] width 130 height 144
click at [136, 122] on textarea "**********" at bounding box center [143, 130] width 130 height 144
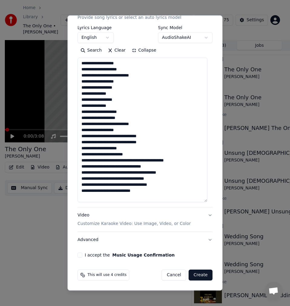
click at [113, 136] on textarea "**********" at bounding box center [143, 130] width 130 height 144
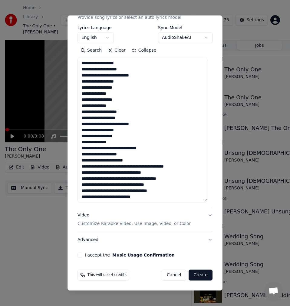
scroll to position [1, 0]
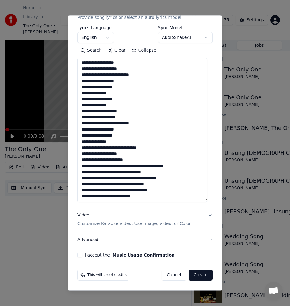
click at [113, 146] on textarea "**********" at bounding box center [143, 130] width 130 height 144
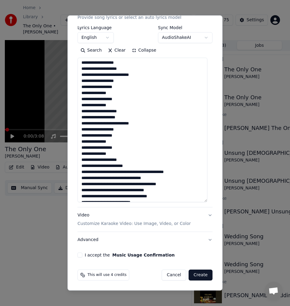
click at [112, 145] on textarea "**********" at bounding box center [143, 130] width 130 height 144
click at [109, 142] on textarea "**********" at bounding box center [143, 130] width 130 height 144
click at [116, 147] on textarea "**********" at bounding box center [143, 130] width 130 height 144
click at [109, 154] on textarea "**********" at bounding box center [143, 130] width 130 height 144
drag, startPoint x: 85, startPoint y: 161, endPoint x: 80, endPoint y: 161, distance: 5.5
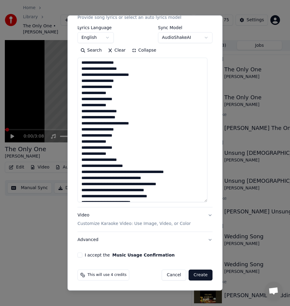
click at [80, 161] on textarea "**********" at bounding box center [143, 130] width 130 height 144
drag, startPoint x: 85, startPoint y: 168, endPoint x: 75, endPoint y: 167, distance: 9.8
click at [75, 167] on div "**********" at bounding box center [145, 102] width 140 height 315
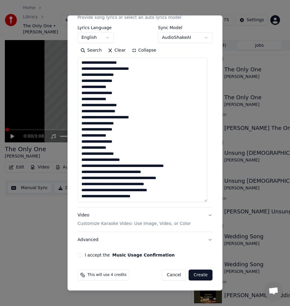
click at [127, 166] on textarea "**********" at bounding box center [143, 130] width 130 height 144
click at [121, 173] on textarea "**********" at bounding box center [143, 130] width 130 height 144
click at [122, 173] on textarea "**********" at bounding box center [143, 130] width 130 height 144
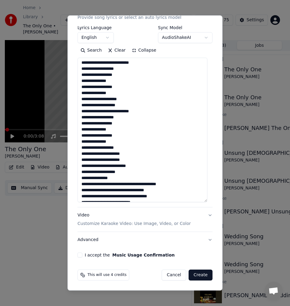
scroll to position [19, 0]
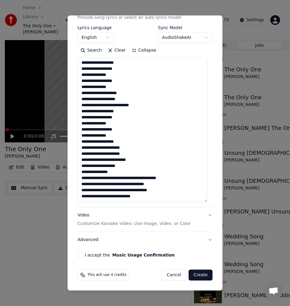
click at [131, 178] on textarea "**********" at bounding box center [143, 130] width 130 height 144
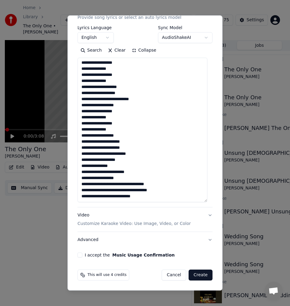
click at [110, 184] on textarea "**********" at bounding box center [143, 130] width 130 height 144
click at [122, 184] on textarea "**********" at bounding box center [143, 130] width 130 height 144
click at [122, 185] on textarea "**********" at bounding box center [143, 130] width 130 height 144
click at [124, 196] on textarea "**********" at bounding box center [143, 130] width 130 height 144
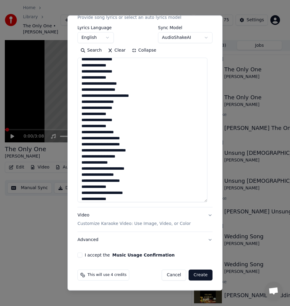
scroll to position [37, 0]
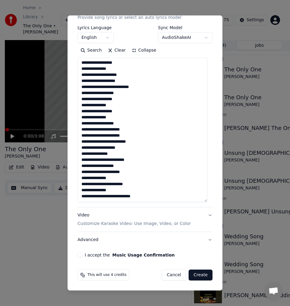
click at [108, 177] on textarea "**********" at bounding box center [143, 130] width 130 height 144
drag, startPoint x: 86, startPoint y: 186, endPoint x: 79, endPoint y: 186, distance: 6.7
click at [79, 186] on textarea "**********" at bounding box center [143, 130] width 130 height 144
click at [114, 186] on textarea "**********" at bounding box center [143, 130] width 130 height 144
click at [114, 193] on textarea "**********" at bounding box center [143, 130] width 130 height 144
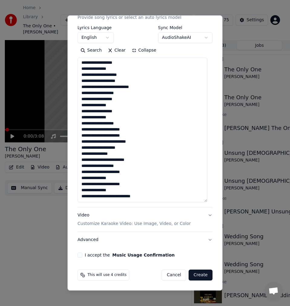
click at [106, 196] on textarea "**********" at bounding box center [143, 130] width 130 height 144
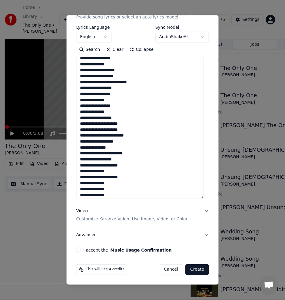
scroll to position [43, 0]
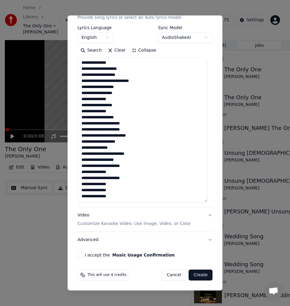
click at [112, 197] on textarea "**********" at bounding box center [143, 130] width 130 height 144
type textarea "**********"
click at [79, 254] on button "I accept the Music Usage Confirmation" at bounding box center [80, 254] width 5 height 5
click at [199, 276] on button "Create" at bounding box center [201, 274] width 24 height 11
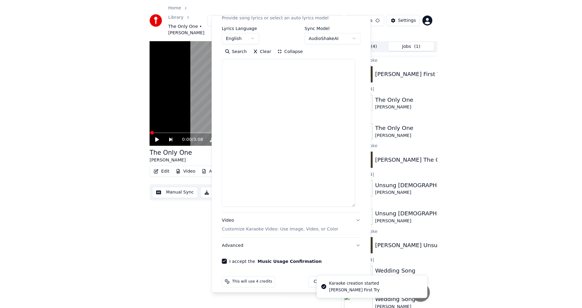
scroll to position [0, 0]
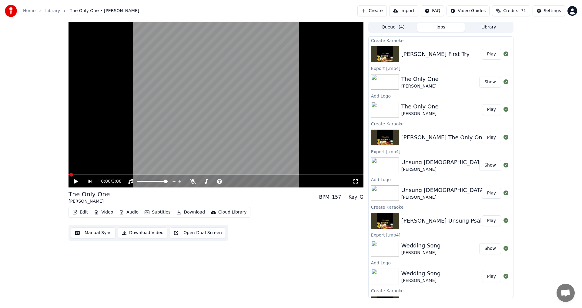
click at [488, 55] on button "Play" at bounding box center [491, 54] width 19 height 11
click at [75, 180] on icon at bounding box center [80, 181] width 14 height 5
click at [69, 176] on span at bounding box center [71, 175] width 4 height 4
click at [179, 183] on icon at bounding box center [179, 181] width 6 height 5
click at [74, 181] on icon at bounding box center [80, 181] width 14 height 5
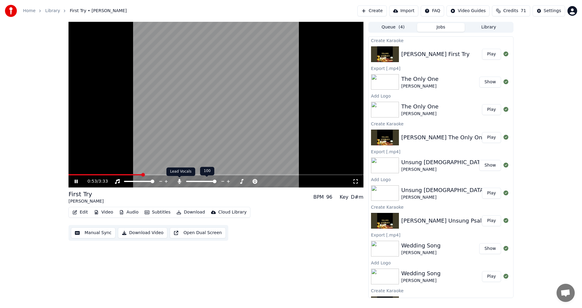
click at [179, 182] on icon at bounding box center [179, 181] width 3 height 5
click at [179, 182] on icon at bounding box center [179, 181] width 6 height 5
click at [77, 182] on icon at bounding box center [76, 182] width 3 height 4
click at [88, 236] on button "Manual Sync" at bounding box center [93, 233] width 45 height 11
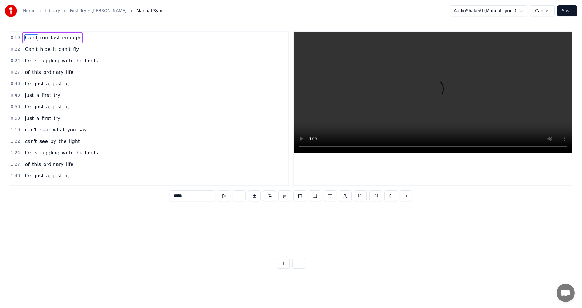
scroll to position [0, 858]
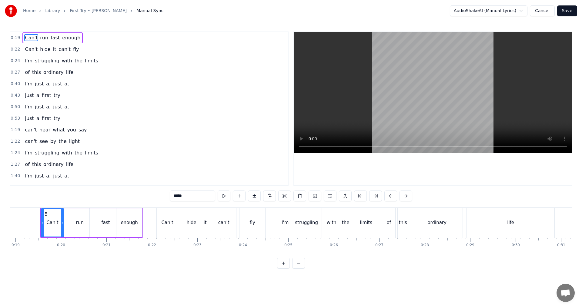
click at [53, 120] on span "try" at bounding box center [57, 118] width 8 height 7
type input "***"
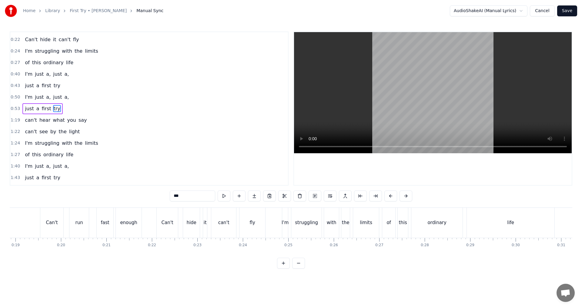
scroll to position [0, 2450]
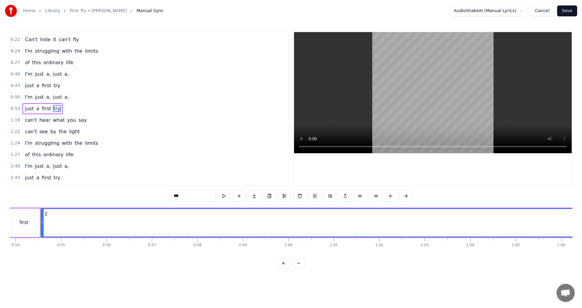
click at [299, 269] on button at bounding box center [298, 263] width 13 height 11
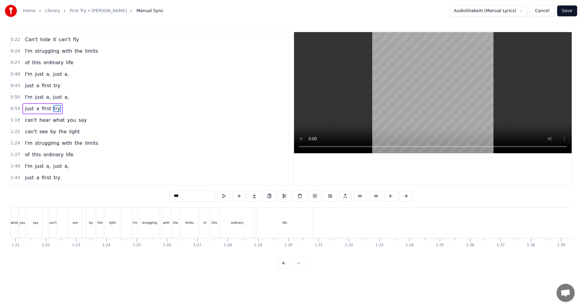
scroll to position [0, 1623]
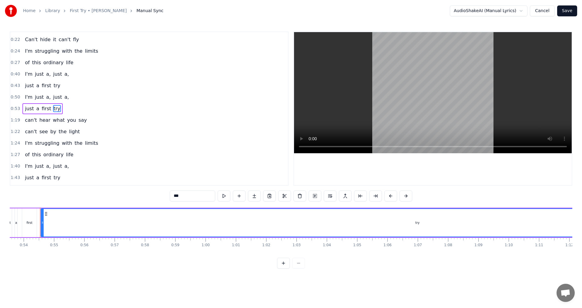
click at [299, 269] on div at bounding box center [291, 263] width 28 height 11
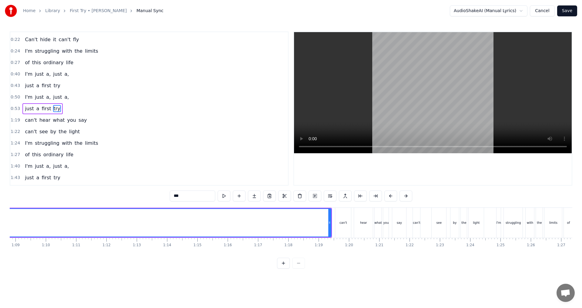
scroll to position [0, 2083]
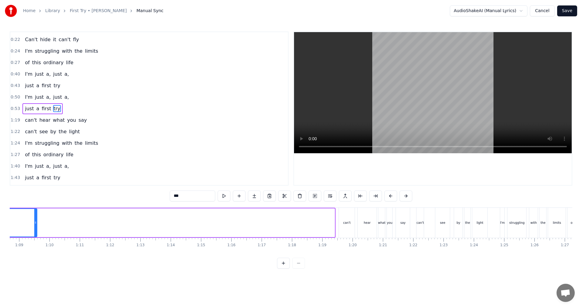
drag, startPoint x: 333, startPoint y: 222, endPoint x: 35, endPoint y: 231, distance: 297.9
click at [35, 231] on div at bounding box center [35, 223] width 2 height 28
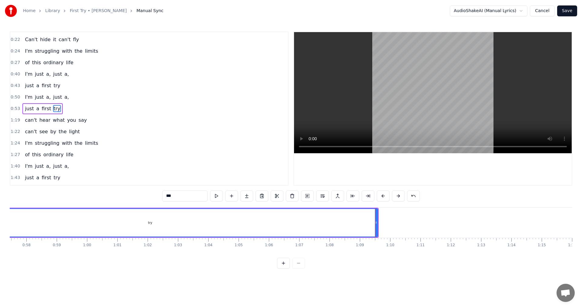
scroll to position [0, 1721]
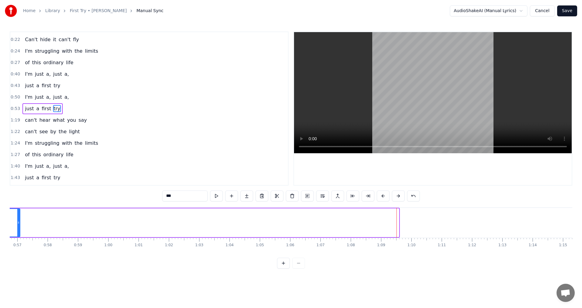
drag, startPoint x: 398, startPoint y: 221, endPoint x: 19, endPoint y: 226, distance: 379.0
click at [19, 226] on div at bounding box center [18, 223] width 2 height 28
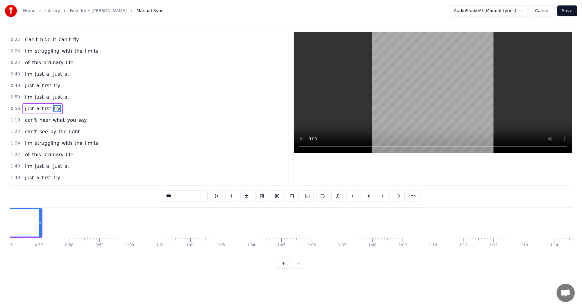
scroll to position [0, 1582]
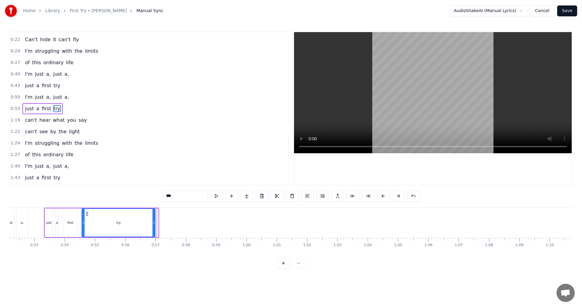
drag, startPoint x: 157, startPoint y: 227, endPoint x: 154, endPoint y: 226, distance: 3.1
click at [154, 226] on div at bounding box center [154, 223] width 2 height 28
click at [215, 196] on button at bounding box center [216, 196] width 13 height 11
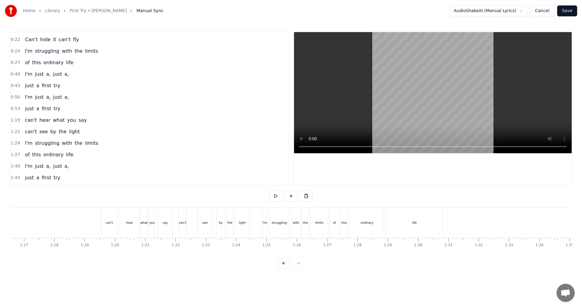
scroll to position [0, 2324]
click at [280, 200] on button at bounding box center [276, 196] width 13 height 11
click at [272, 200] on button at bounding box center [276, 196] width 13 height 11
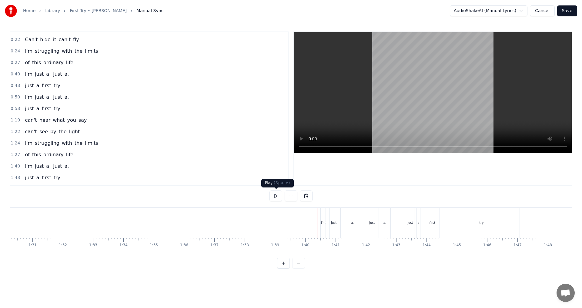
click at [278, 199] on button at bounding box center [276, 196] width 13 height 11
click at [275, 199] on button at bounding box center [276, 196] width 13 height 11
click at [150, 226] on div "a," at bounding box center [146, 223] width 24 height 30
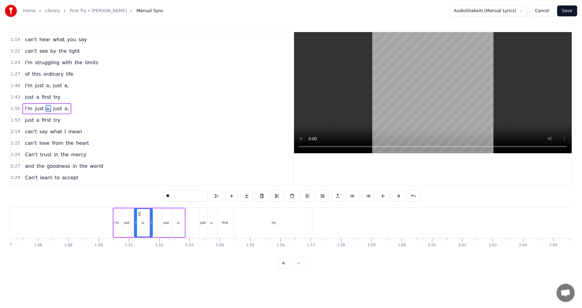
drag, startPoint x: 155, startPoint y: 223, endPoint x: 150, endPoint y: 223, distance: 5.5
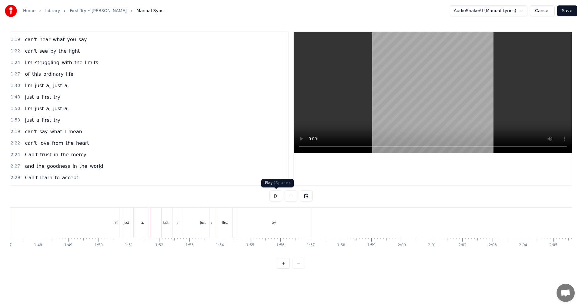
click at [278, 198] on button at bounding box center [276, 196] width 13 height 11
click at [275, 196] on button at bounding box center [276, 196] width 13 height 11
click at [271, 196] on button at bounding box center [276, 196] width 13 height 11
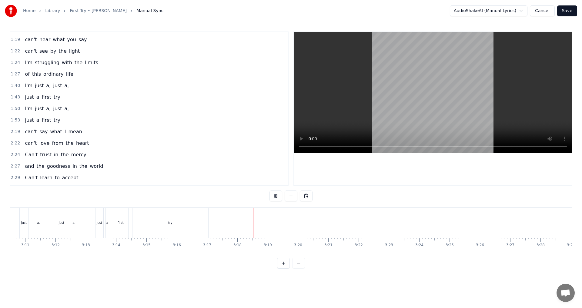
scroll to position [0, 5788]
click at [277, 196] on button at bounding box center [276, 196] width 13 height 11
click at [572, 12] on button "Save" at bounding box center [567, 10] width 20 height 11
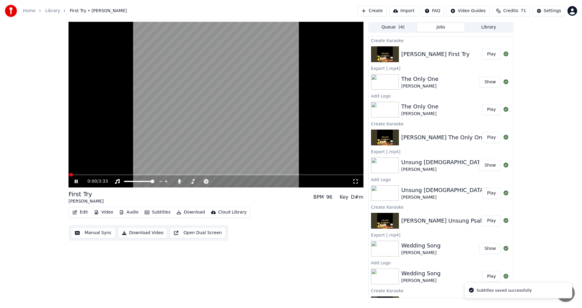
click at [75, 183] on icon at bounding box center [76, 182] width 3 height 4
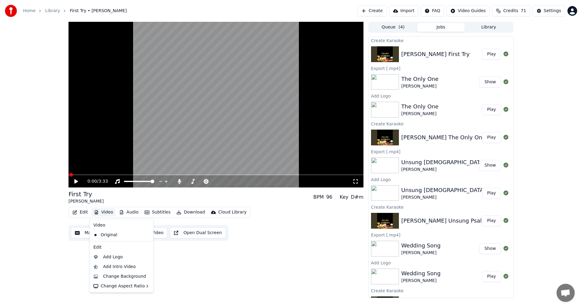
click at [102, 214] on button "Video" at bounding box center [104, 212] width 24 height 8
click at [112, 255] on div "Add Logo" at bounding box center [113, 257] width 20 height 6
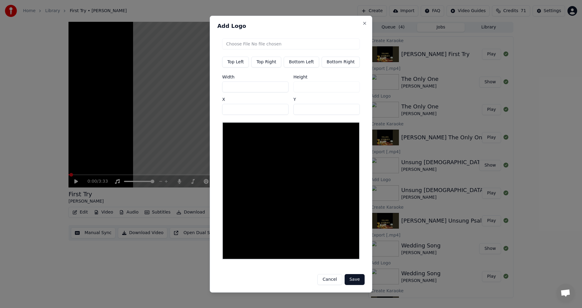
click at [275, 65] on button "Top Right" at bounding box center [266, 61] width 30 height 11
type input "***"
click at [283, 44] on input "file" at bounding box center [291, 43] width 138 height 11
type input "**********"
type input "***"
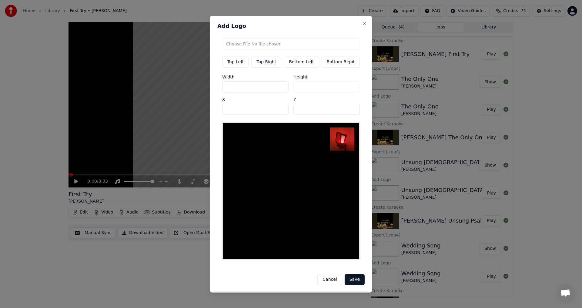
click at [351, 276] on button "Save" at bounding box center [355, 279] width 20 height 11
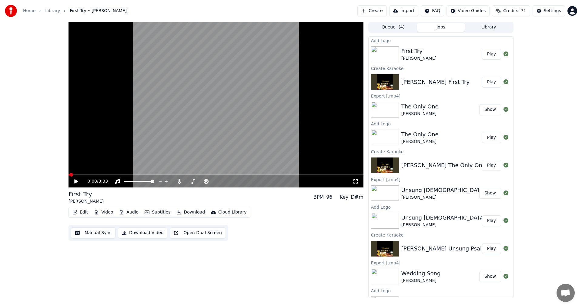
click at [483, 56] on button "Play" at bounding box center [491, 54] width 19 height 11
click at [76, 183] on icon at bounding box center [76, 182] width 3 height 4
click at [178, 182] on icon at bounding box center [179, 181] width 3 height 5
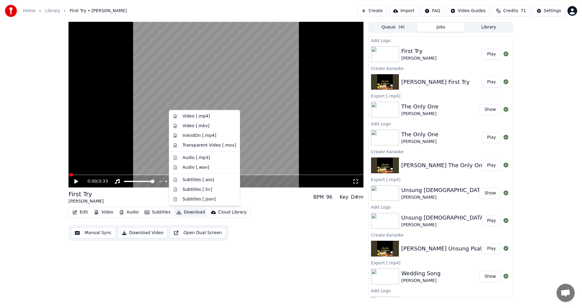
click at [189, 213] on button "Download" at bounding box center [190, 212] width 33 height 8
click at [196, 114] on div "Video [.mp4]" at bounding box center [196, 116] width 27 height 6
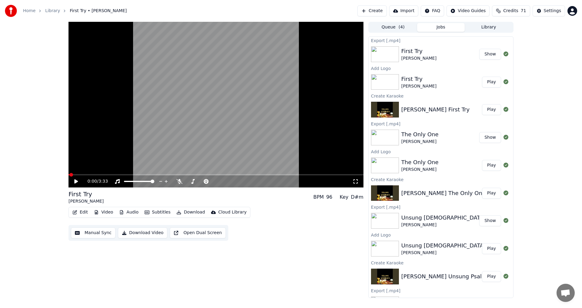
click at [486, 57] on button "Show" at bounding box center [490, 54] width 22 height 11
